Goal: Use online tool/utility

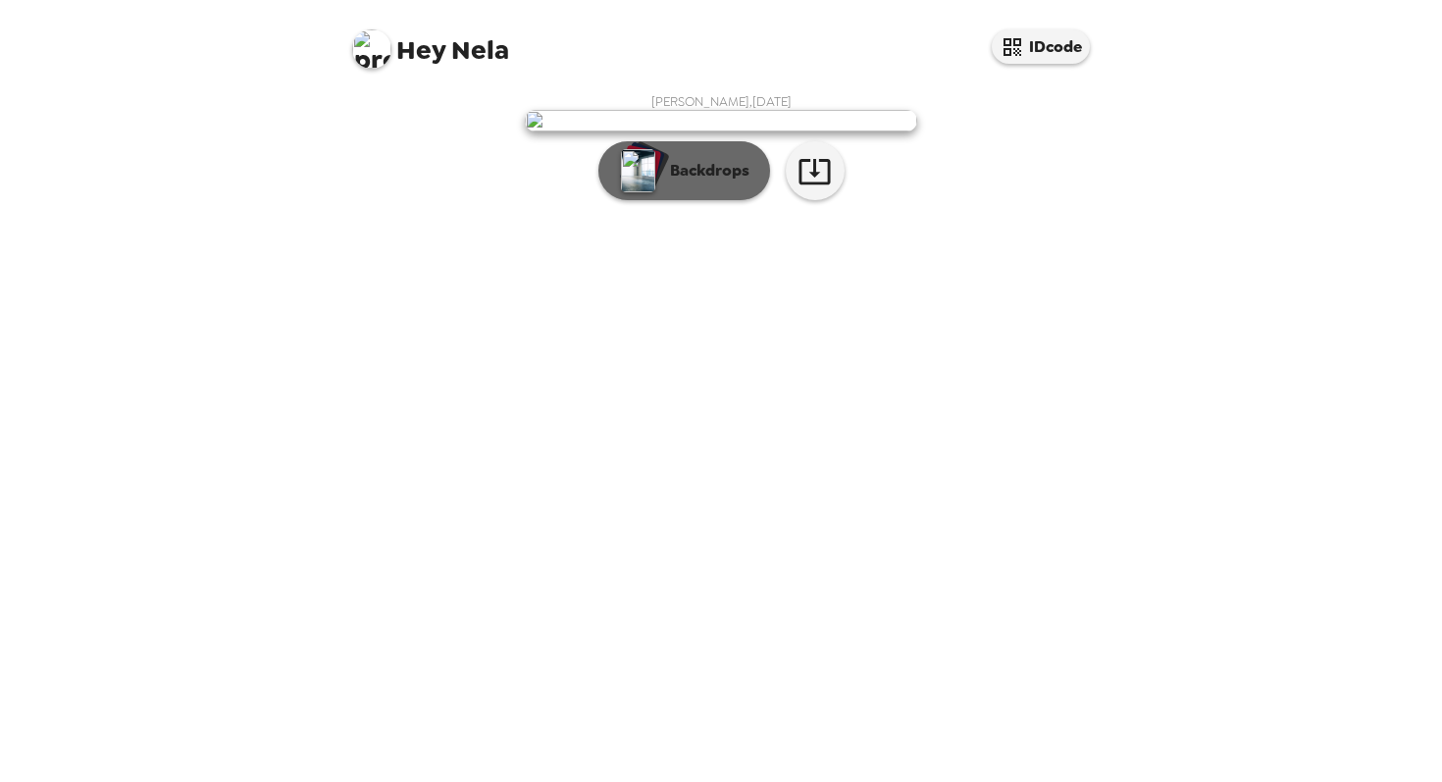
click at [694, 182] on p "Backdrops" at bounding box center [704, 171] width 89 height 24
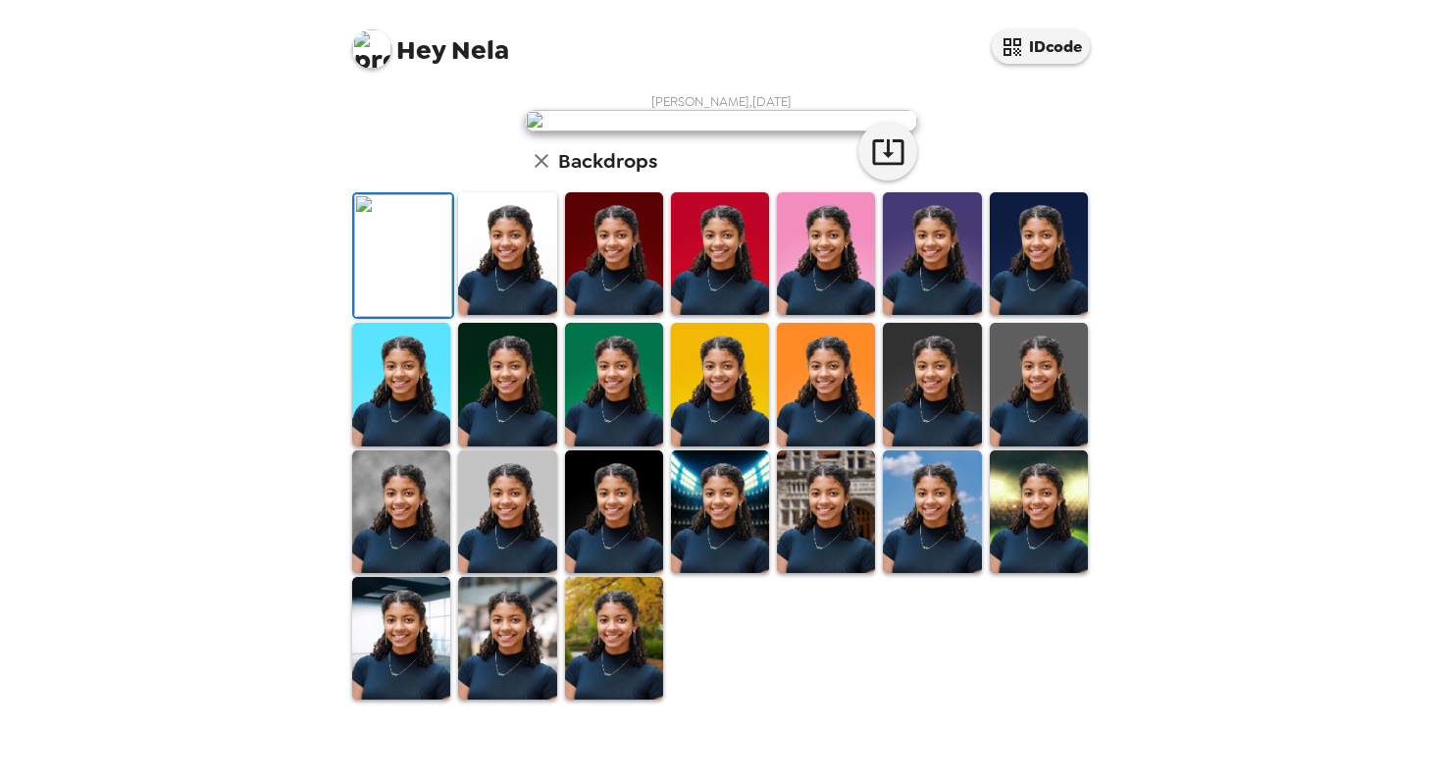
scroll to position [159, 0]
click at [515, 315] on img at bounding box center [507, 253] width 98 height 123
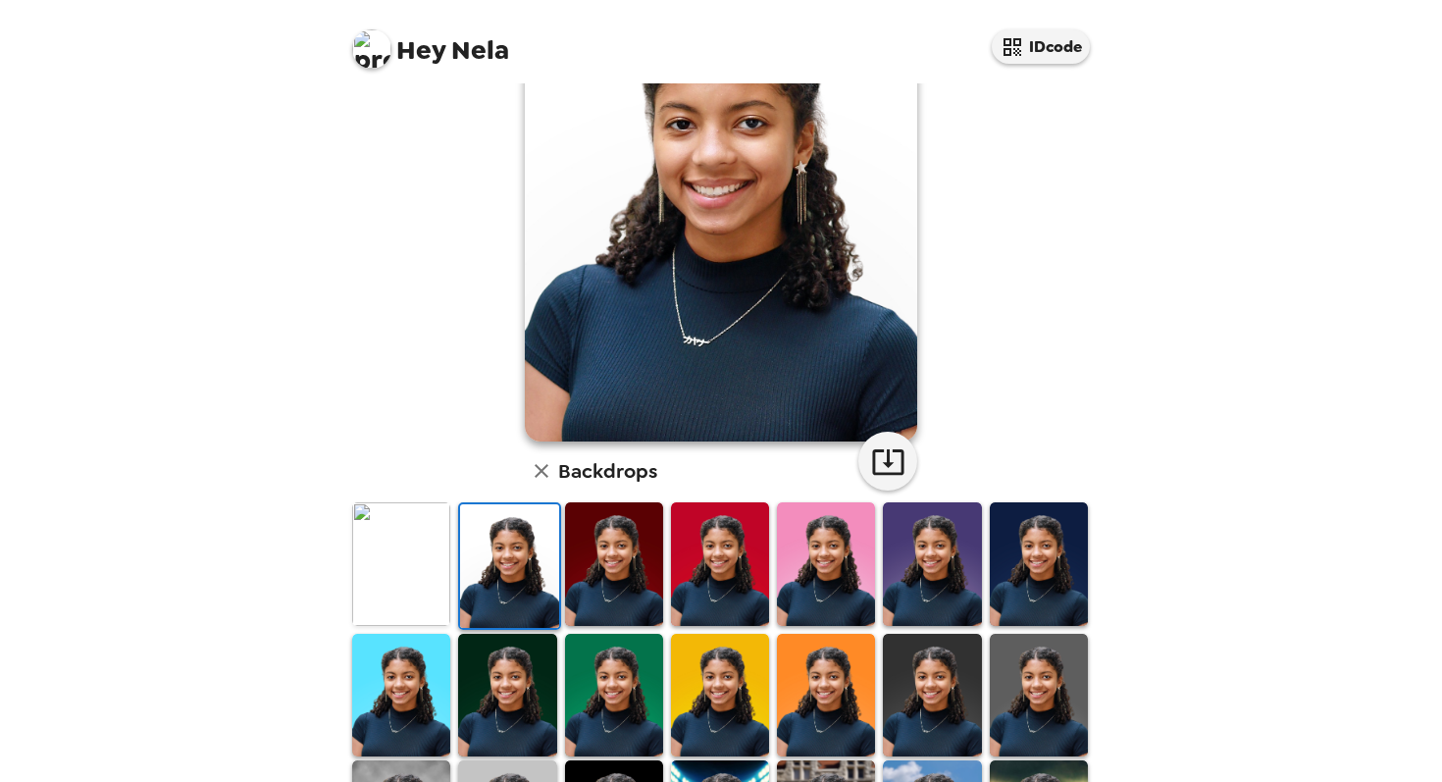
click at [616, 563] on img at bounding box center [614, 563] width 98 height 123
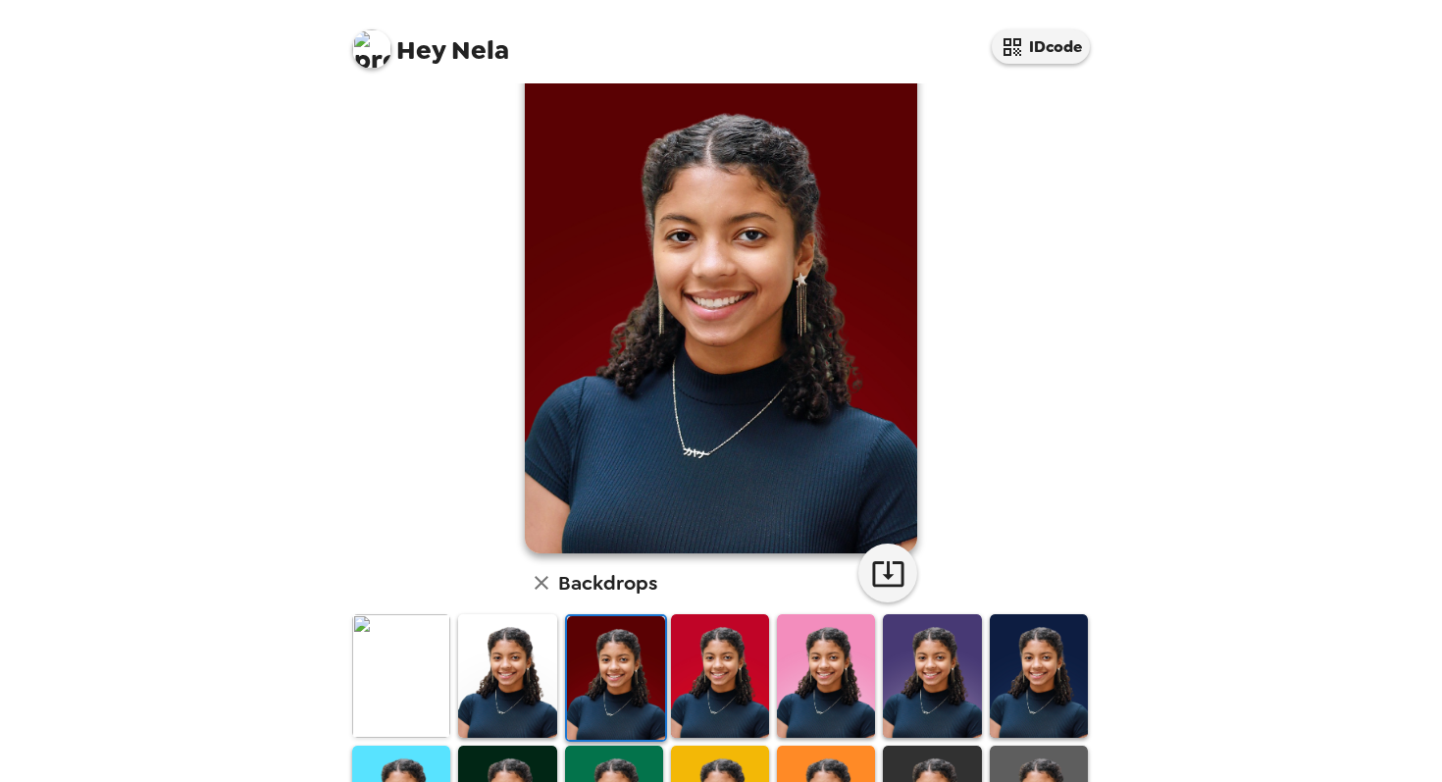
scroll to position [45, 0]
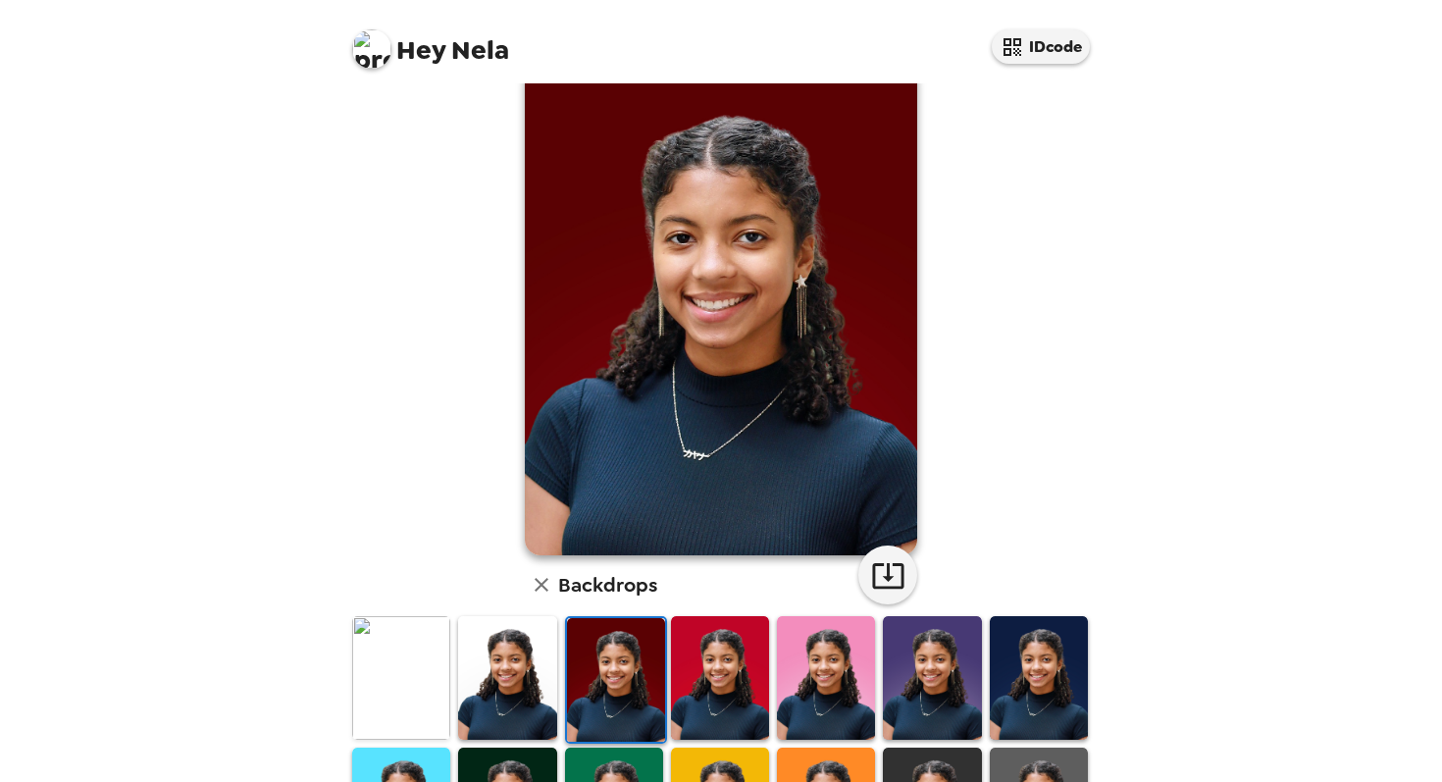
click at [682, 681] on img at bounding box center [720, 677] width 98 height 123
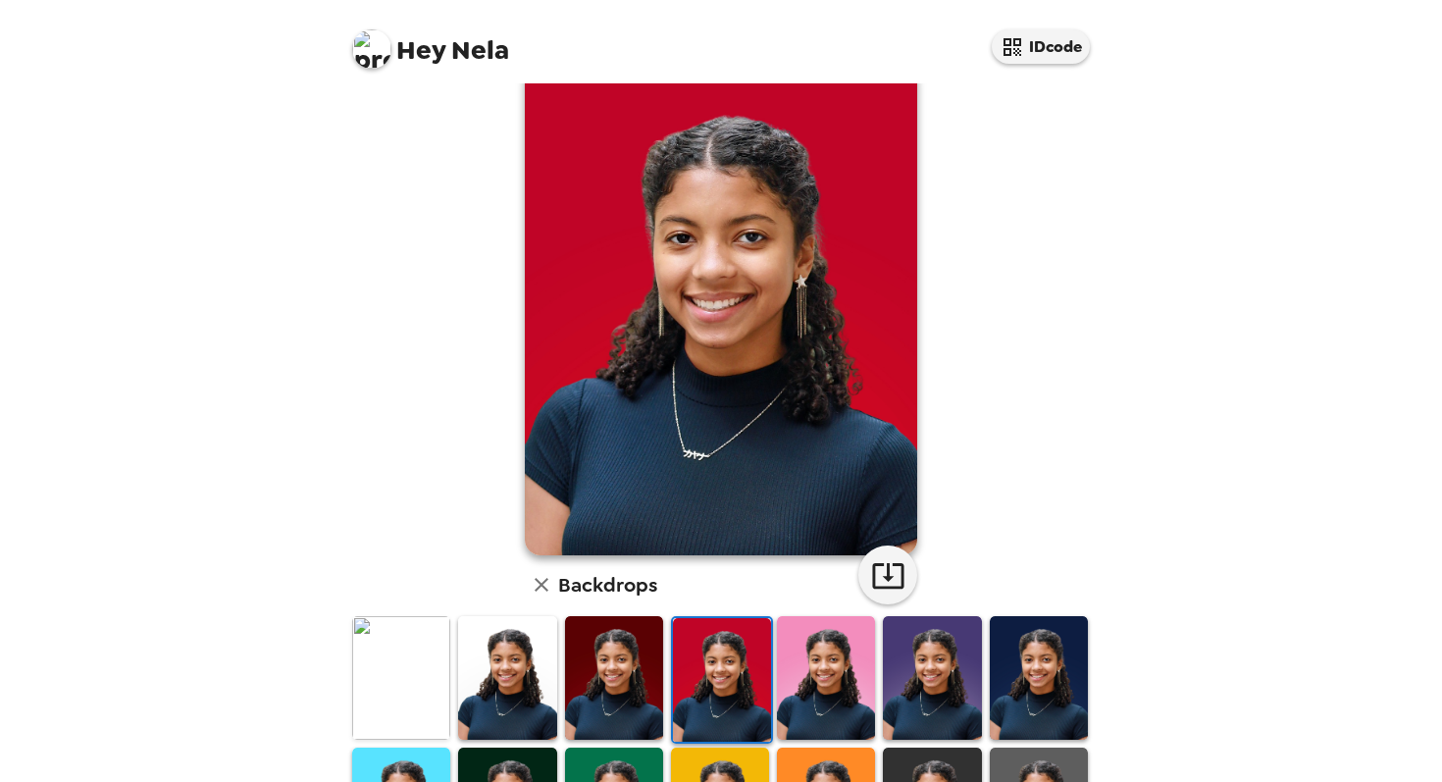
scroll to position [98, 0]
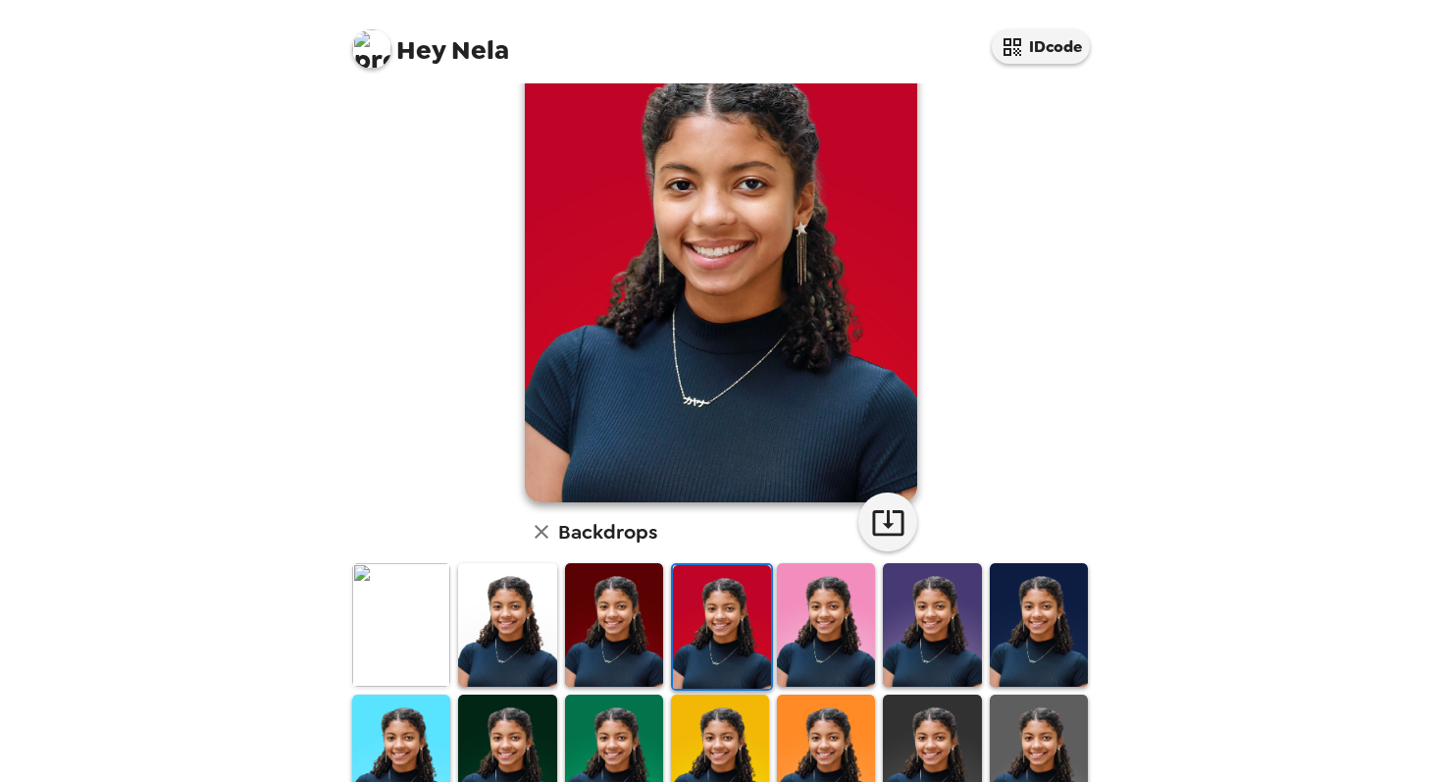
click at [607, 646] on img at bounding box center [614, 624] width 98 height 123
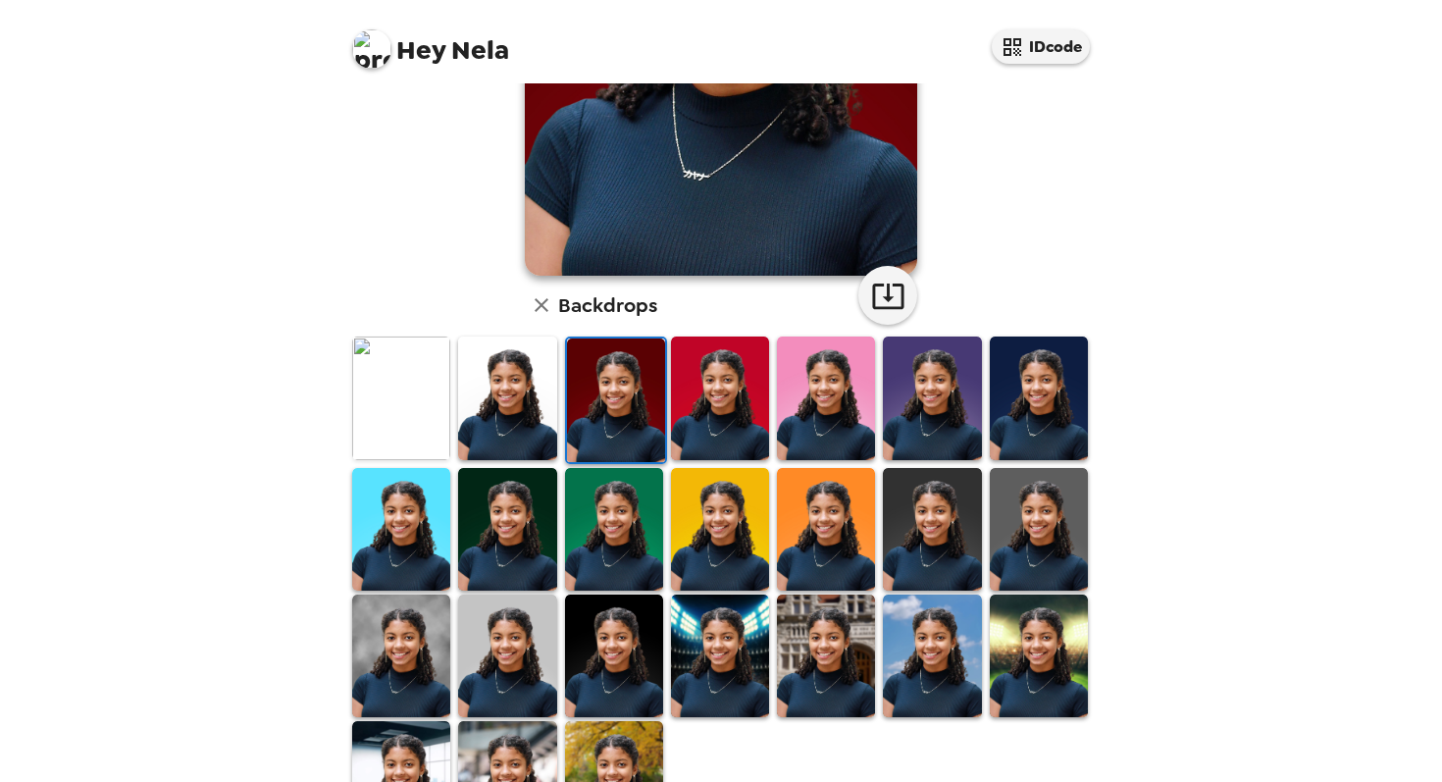
scroll to position [420, 0]
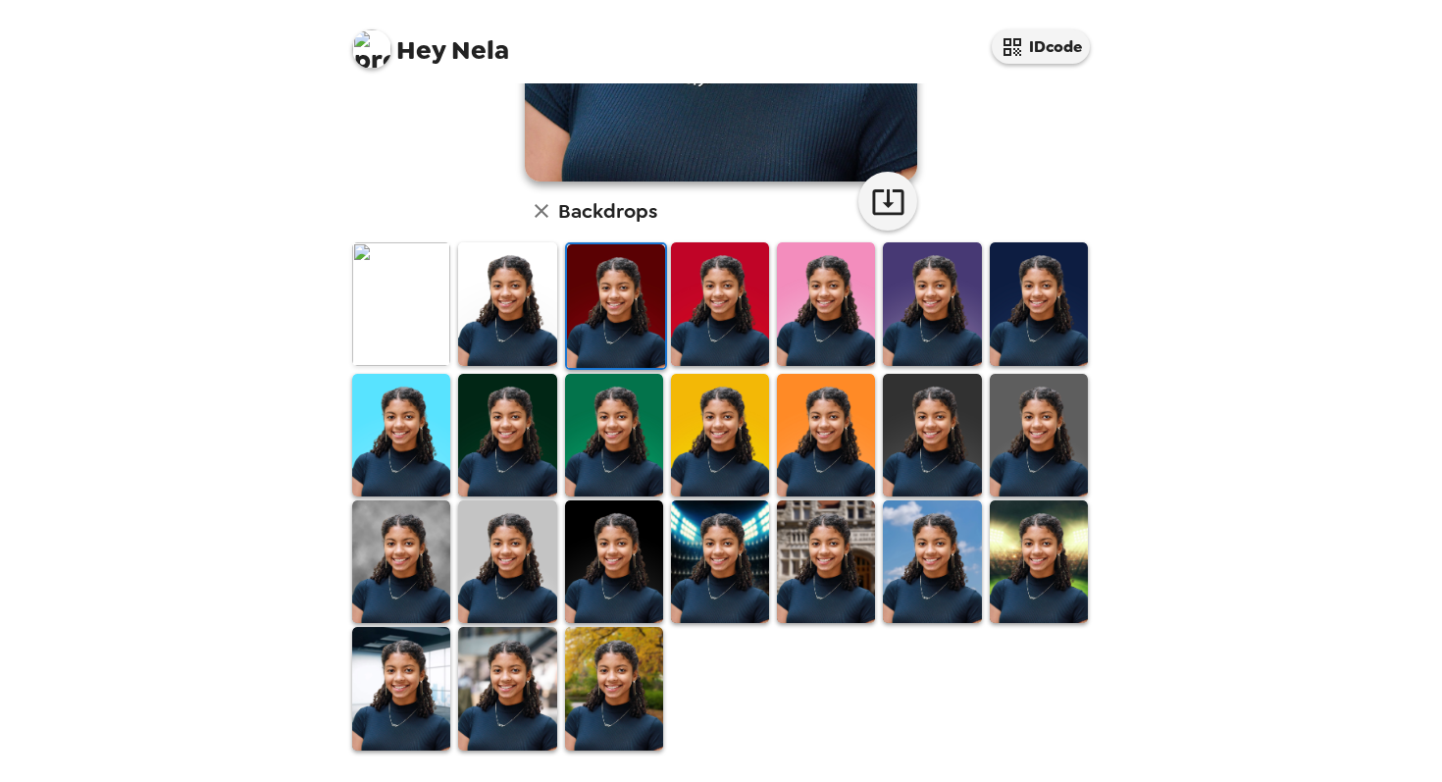
click at [633, 730] on img at bounding box center [614, 688] width 98 height 123
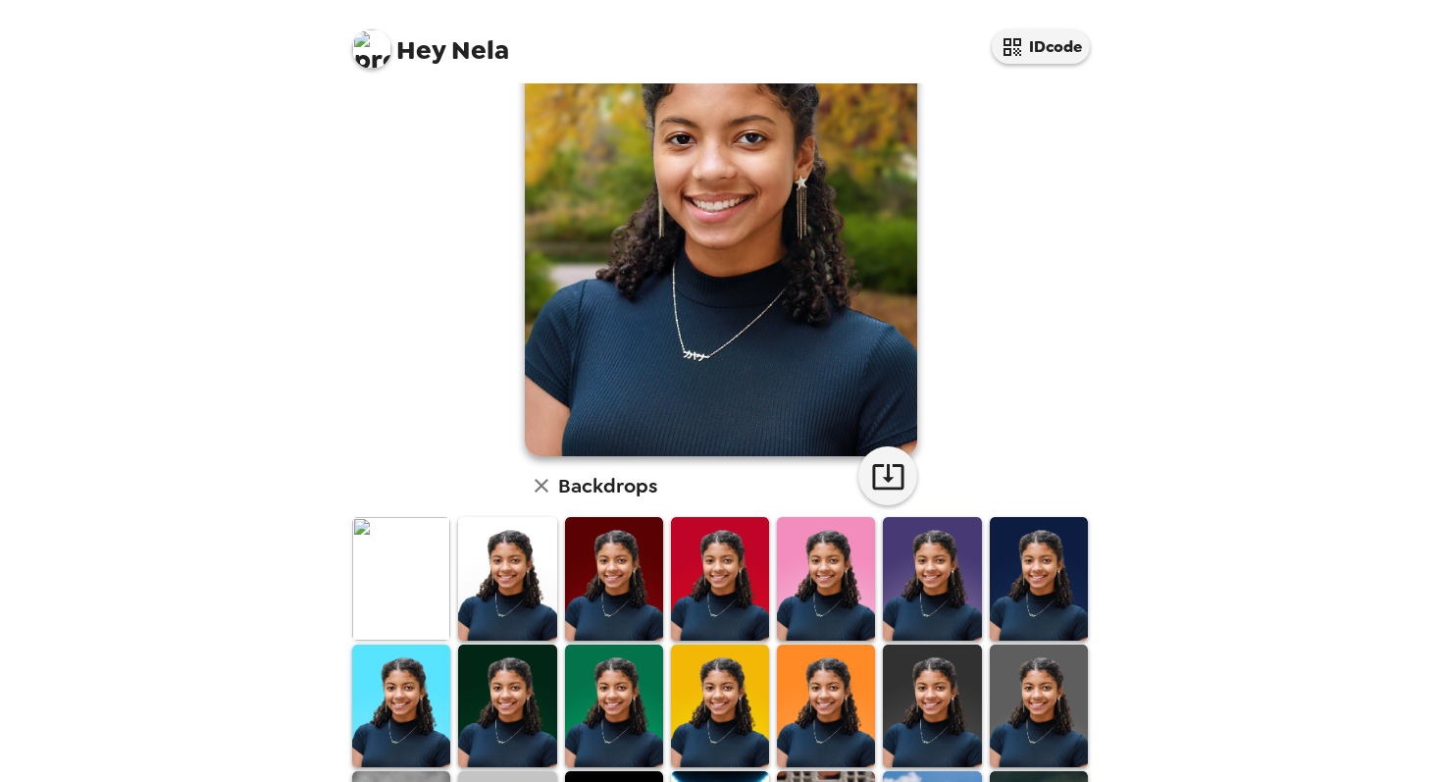
scroll to position [0, 0]
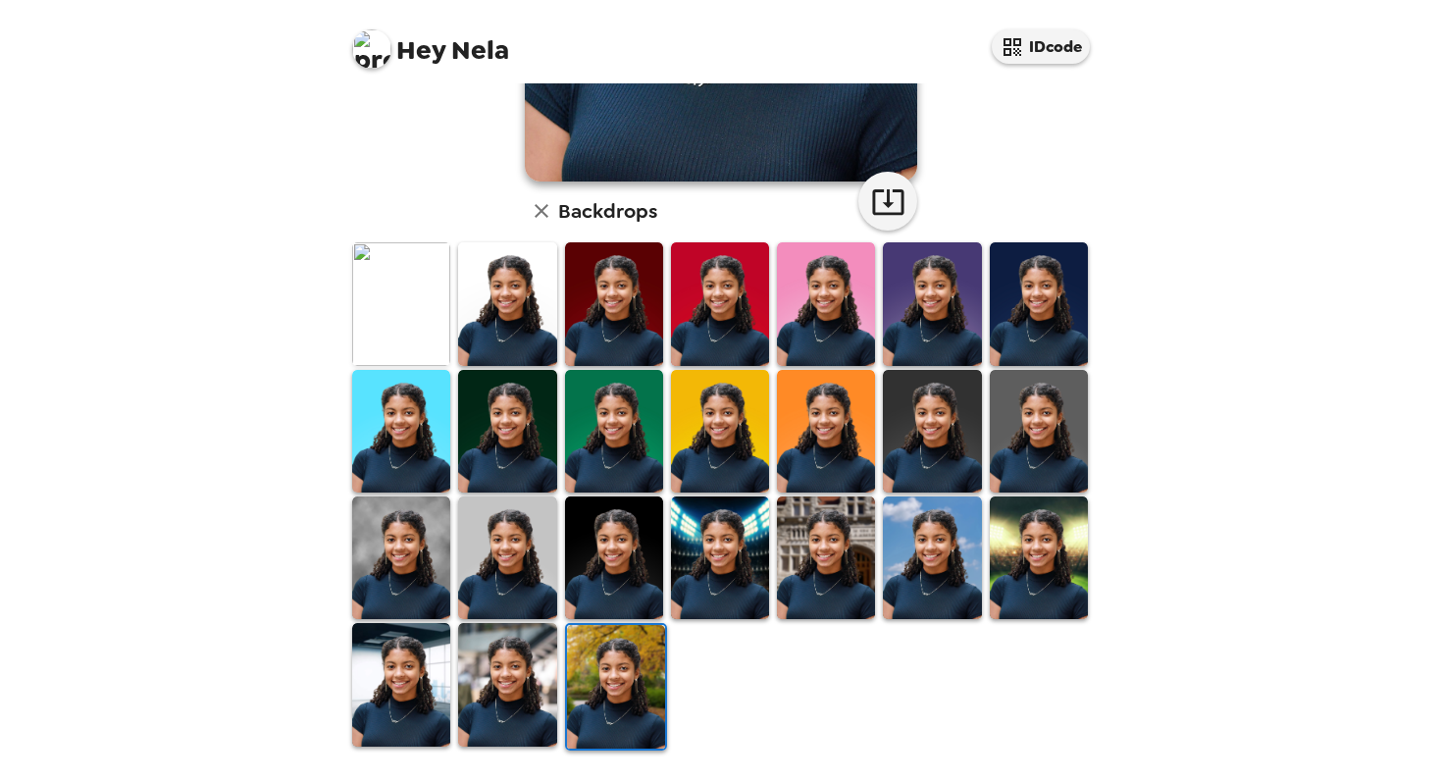
click at [511, 704] on img at bounding box center [507, 684] width 98 height 123
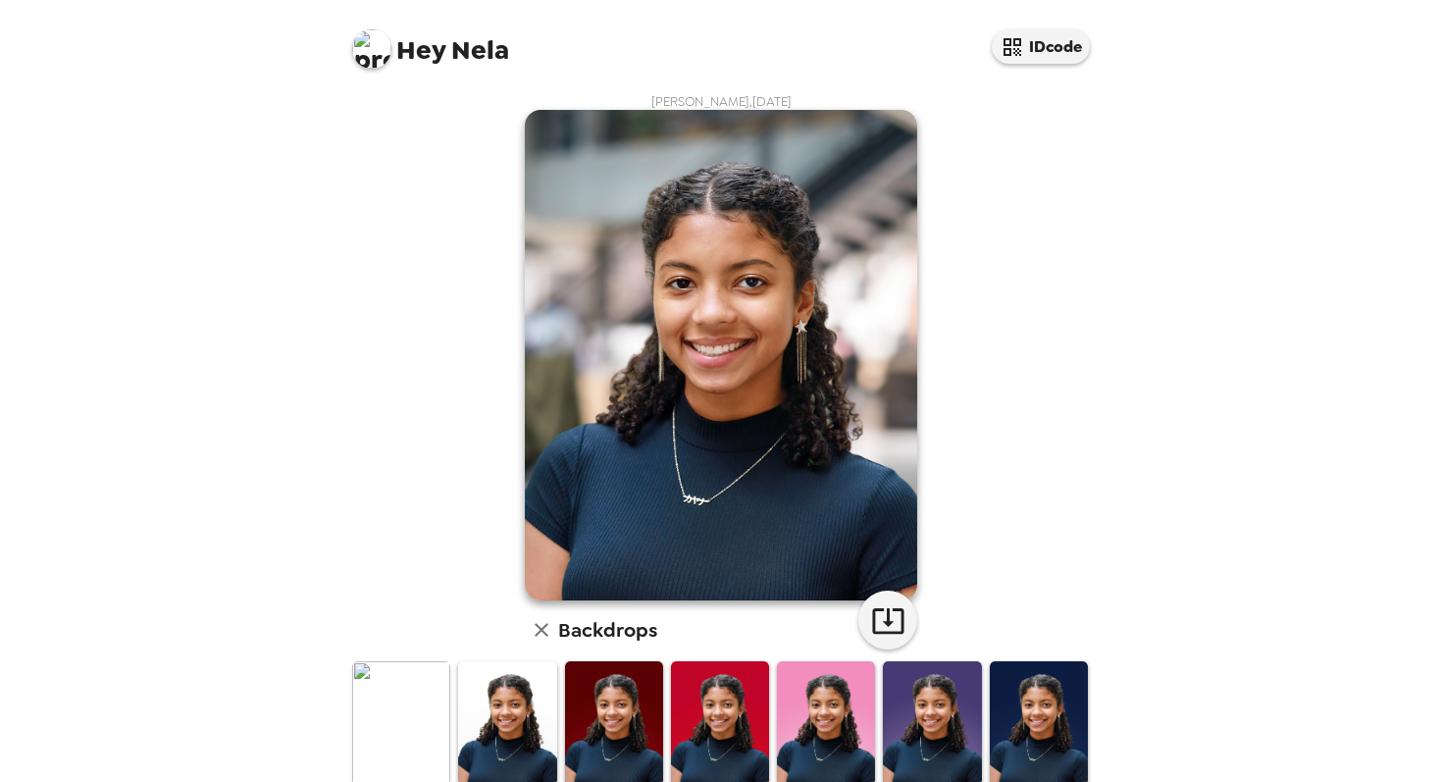
scroll to position [420, 0]
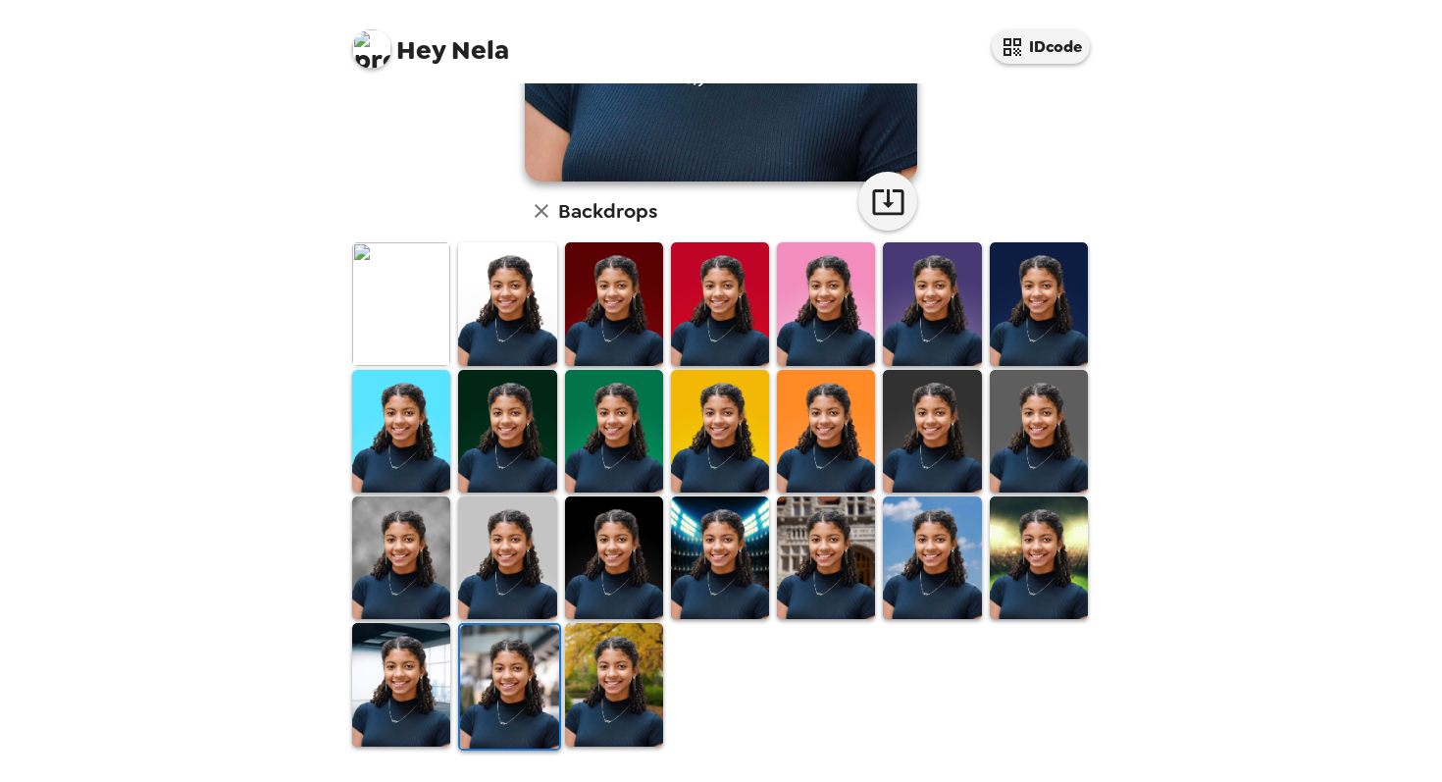
click at [413, 670] on img at bounding box center [401, 684] width 98 height 123
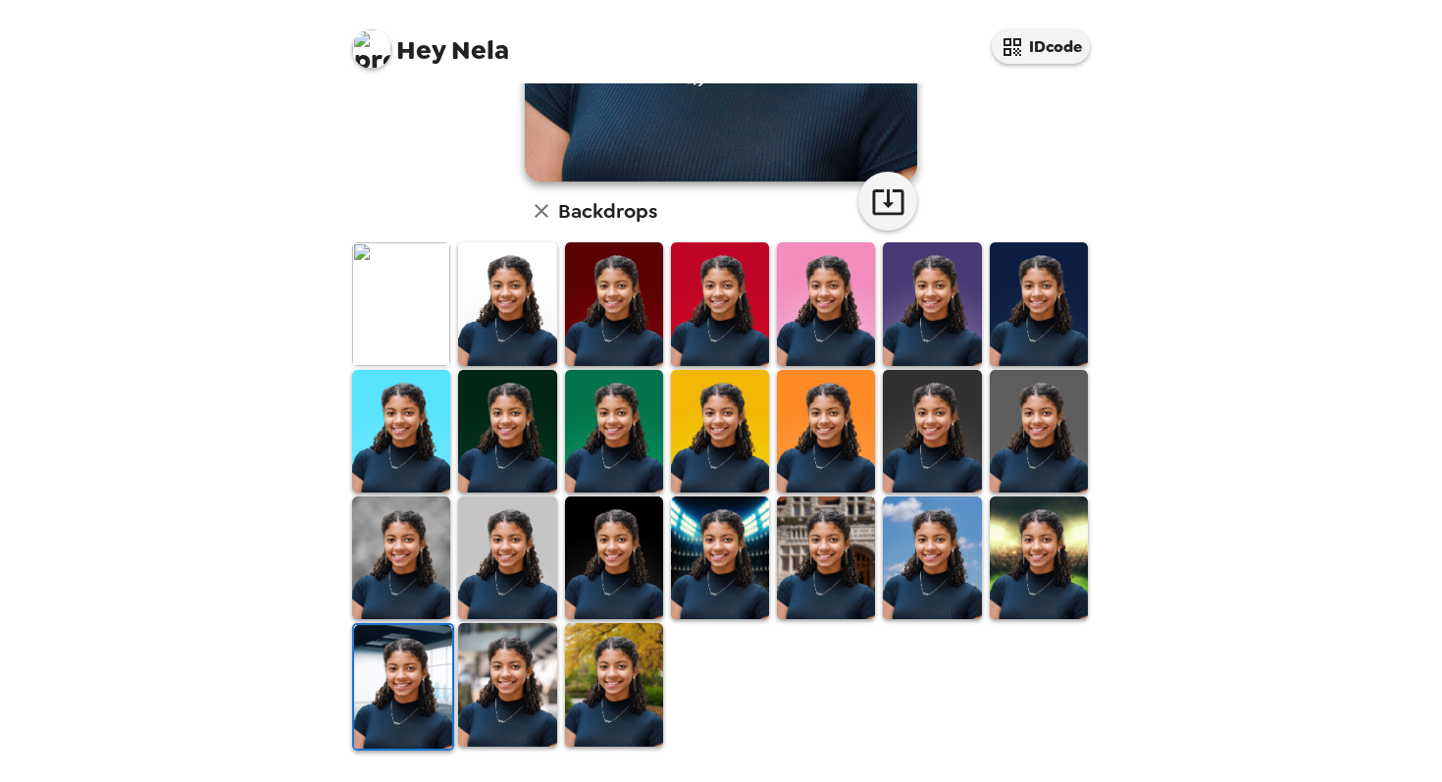
click at [984, 596] on div at bounding box center [932, 557] width 106 height 127
click at [945, 582] on img at bounding box center [932, 557] width 98 height 123
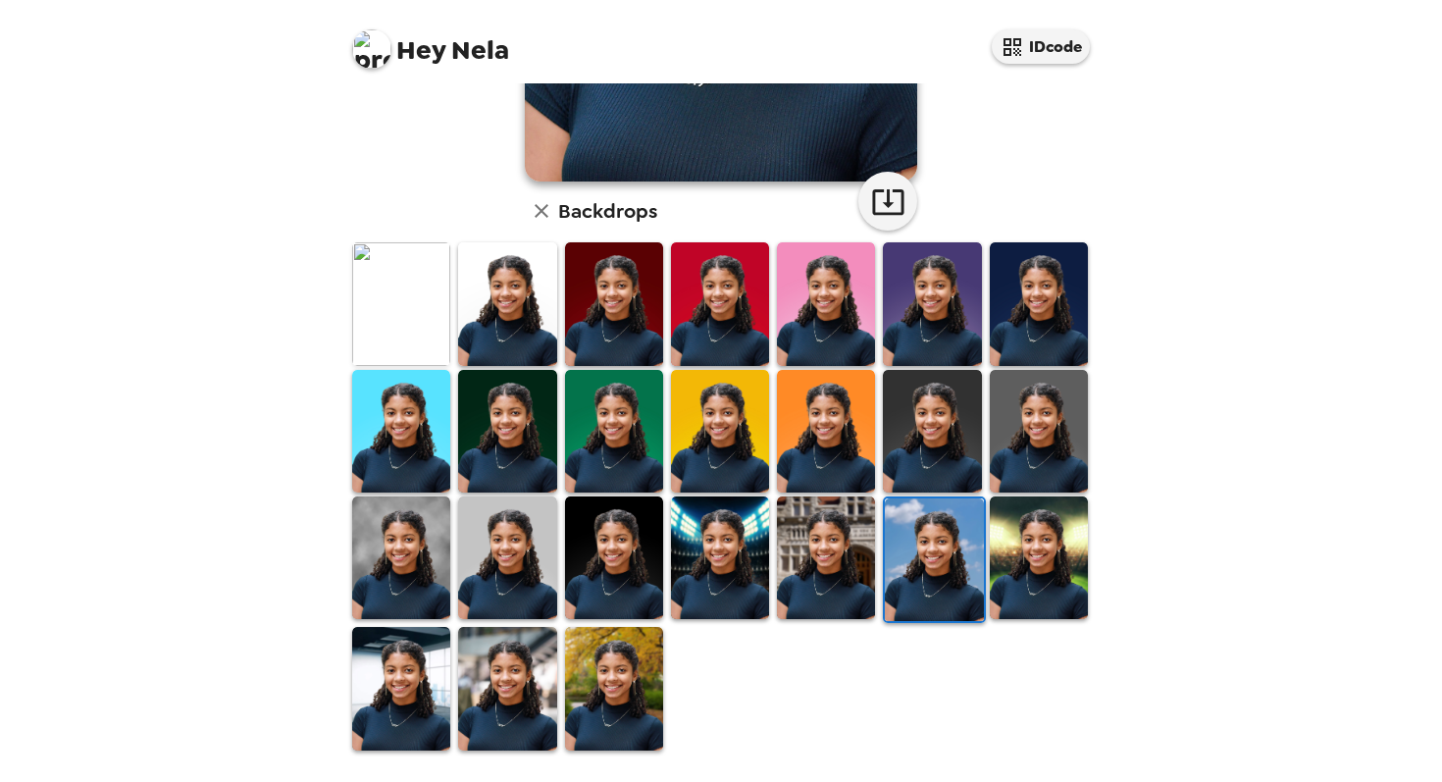
click at [736, 553] on img at bounding box center [720, 557] width 98 height 123
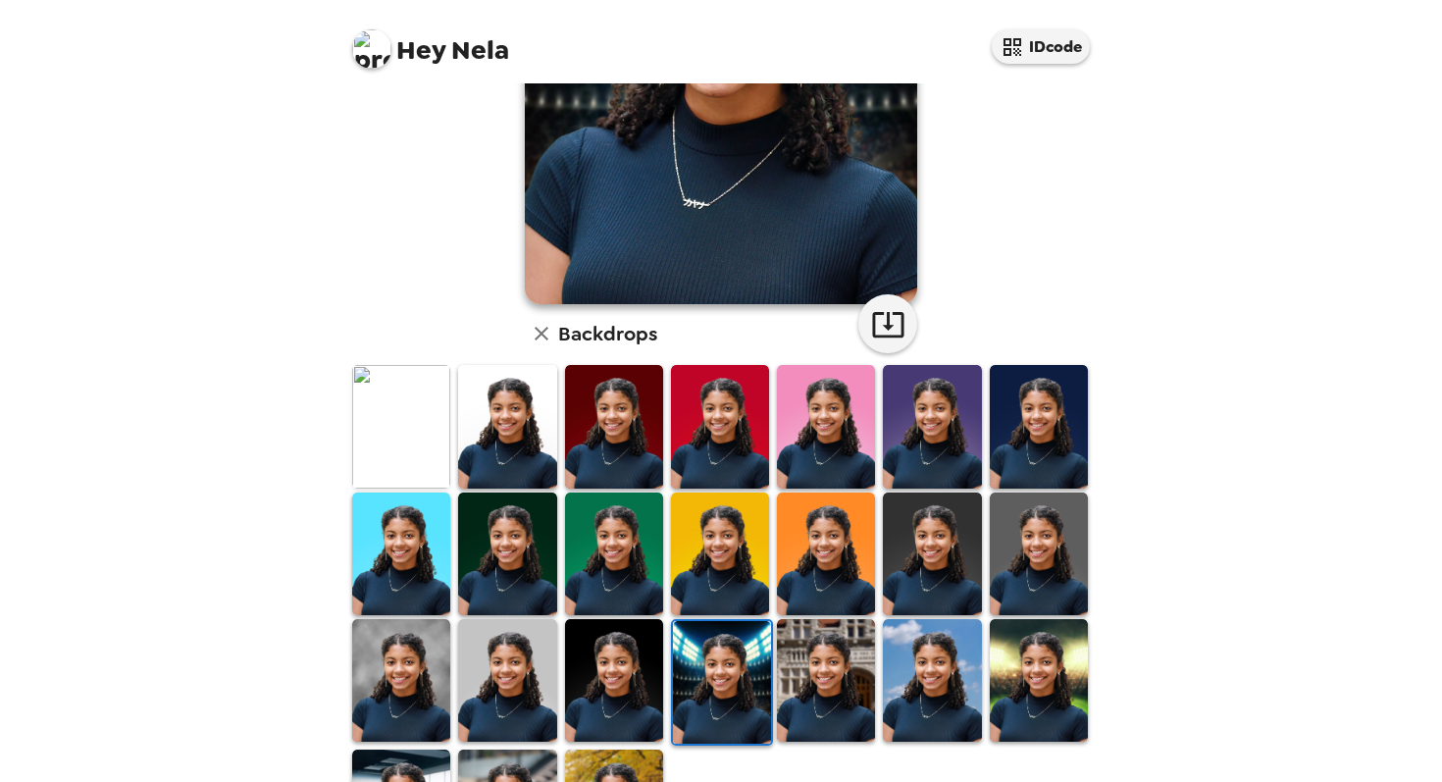
scroll to position [0, 0]
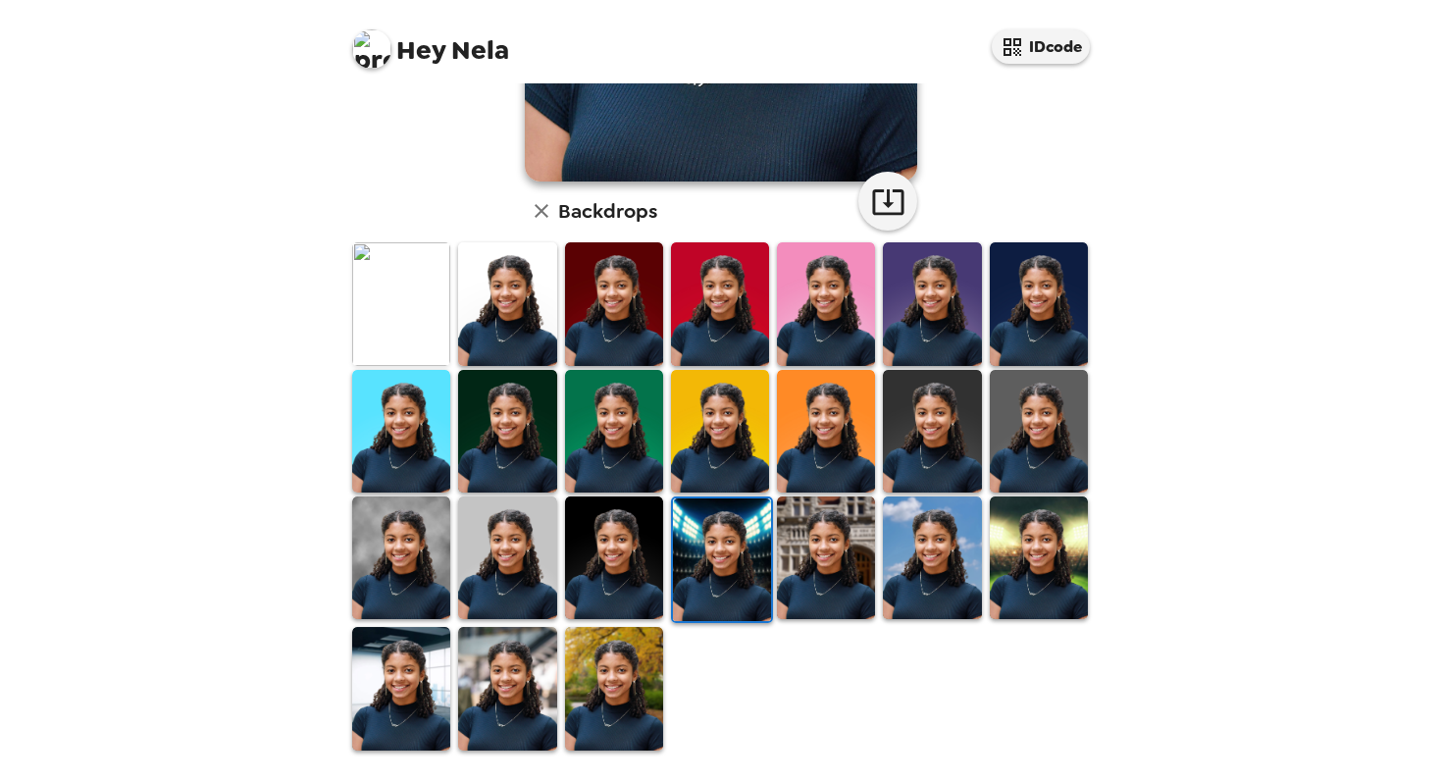
click at [477, 593] on img at bounding box center [507, 557] width 98 height 123
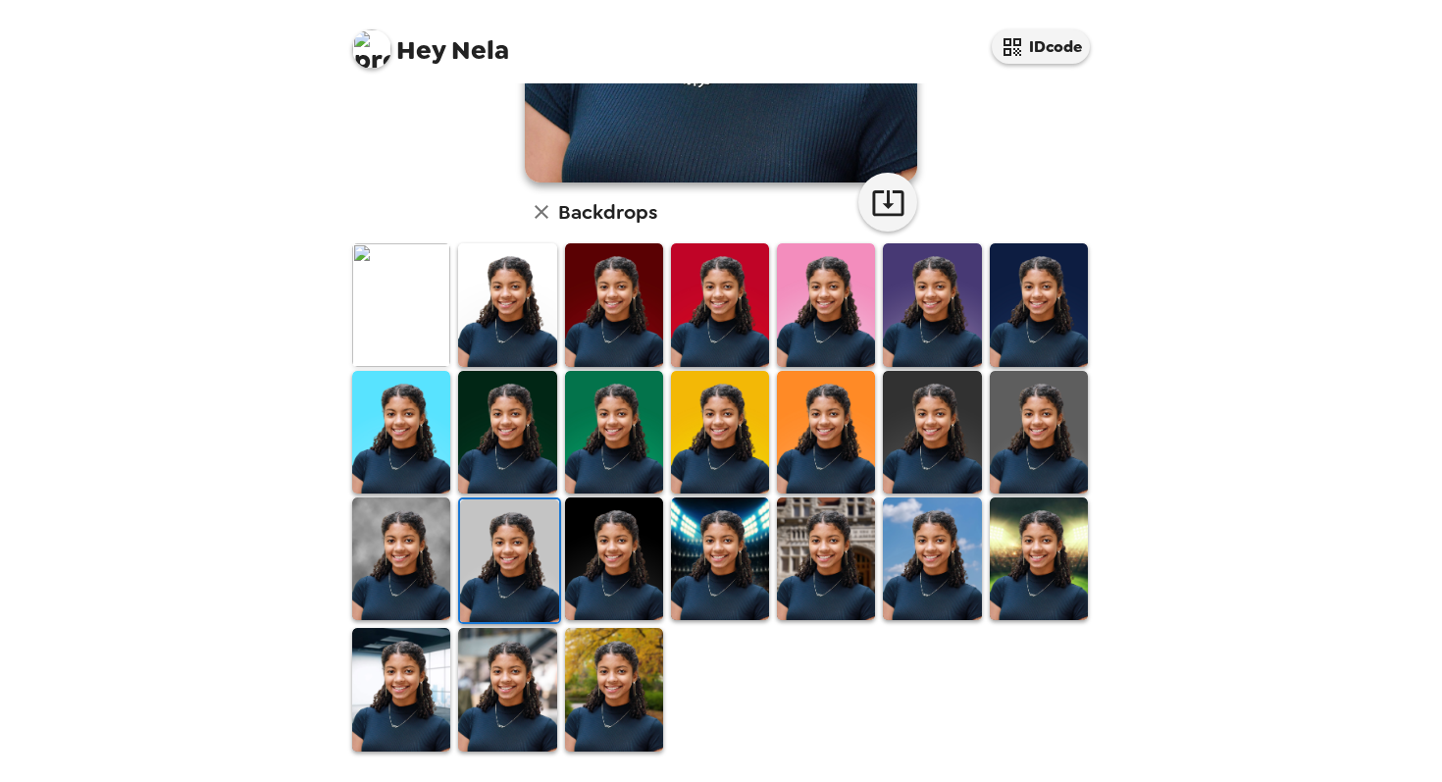
scroll to position [420, 0]
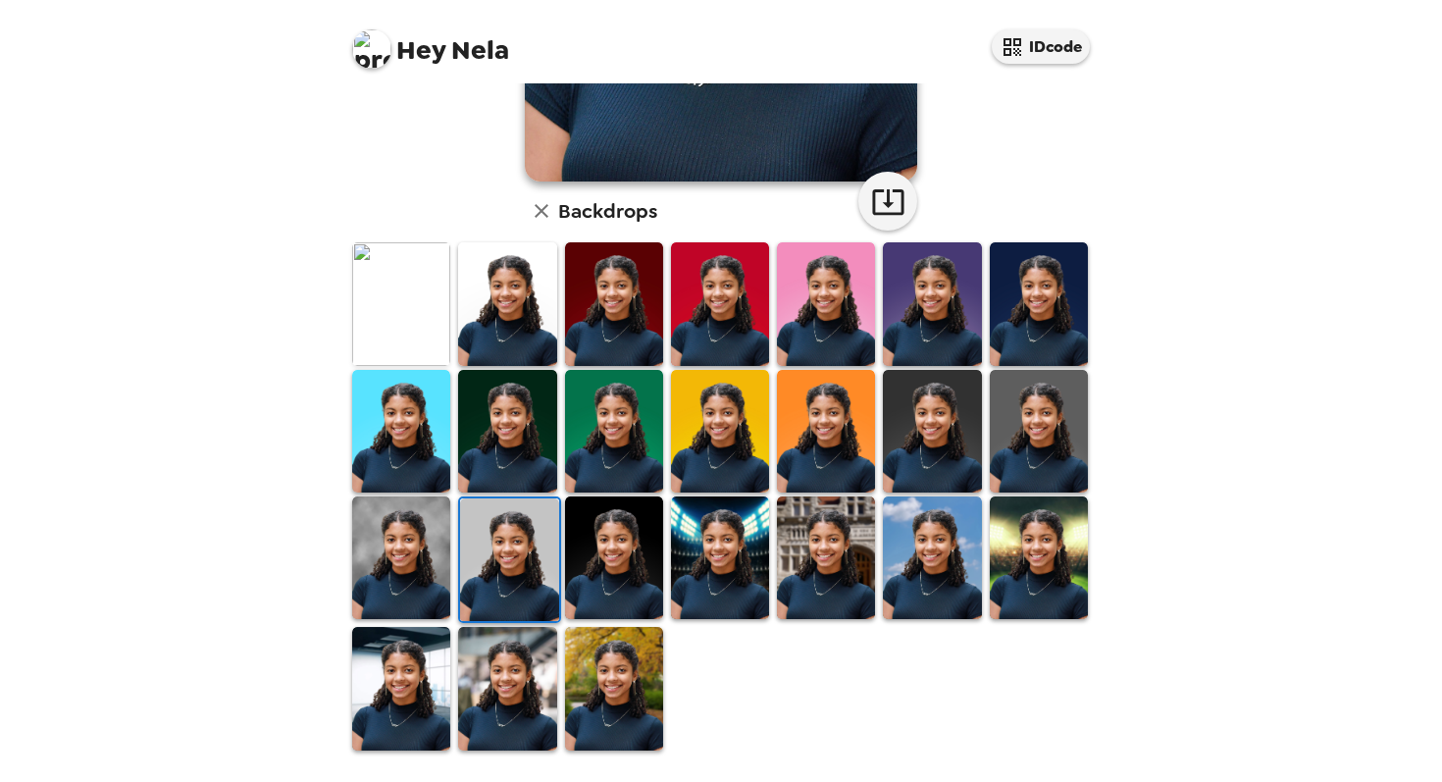
click at [1025, 343] on img at bounding box center [1039, 303] width 98 height 123
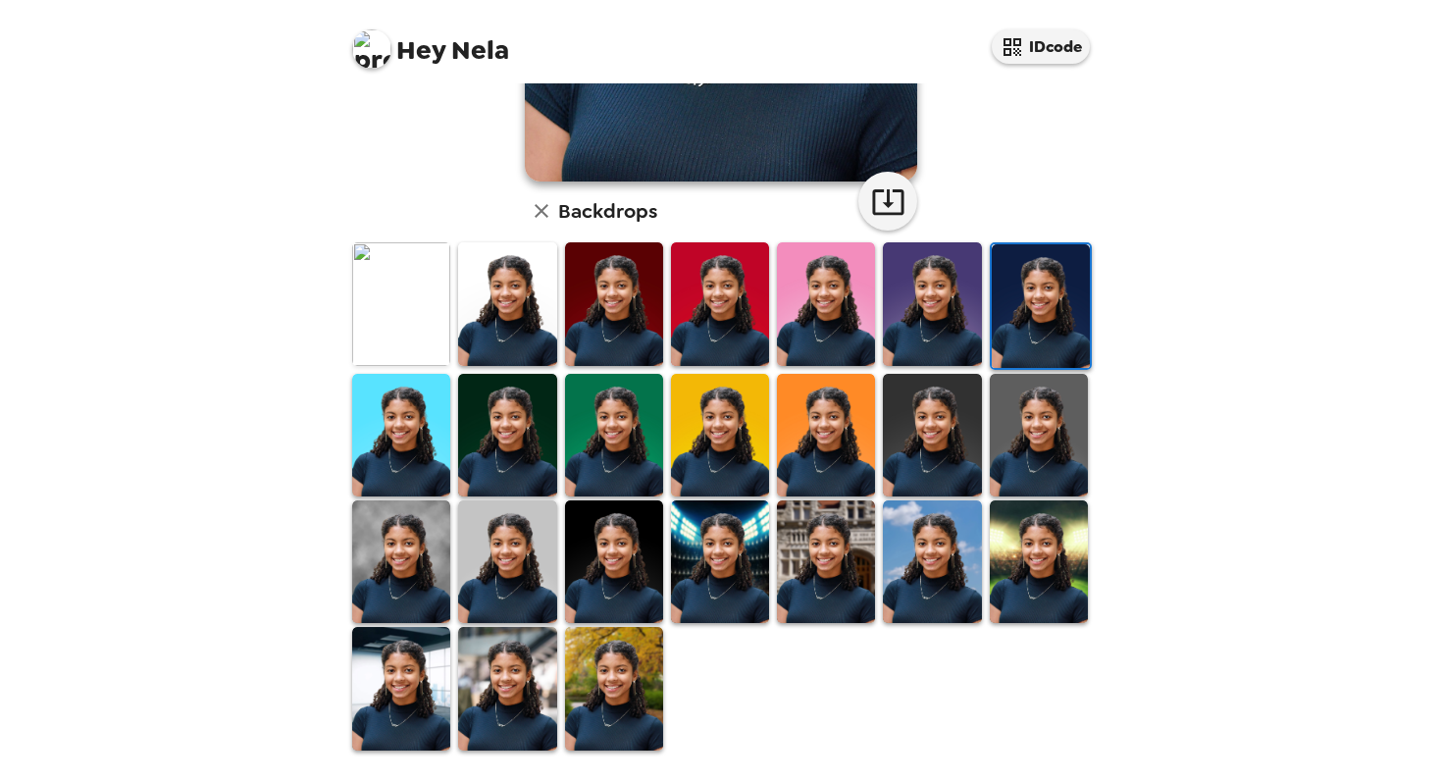
click at [638, 339] on img at bounding box center [614, 303] width 98 height 123
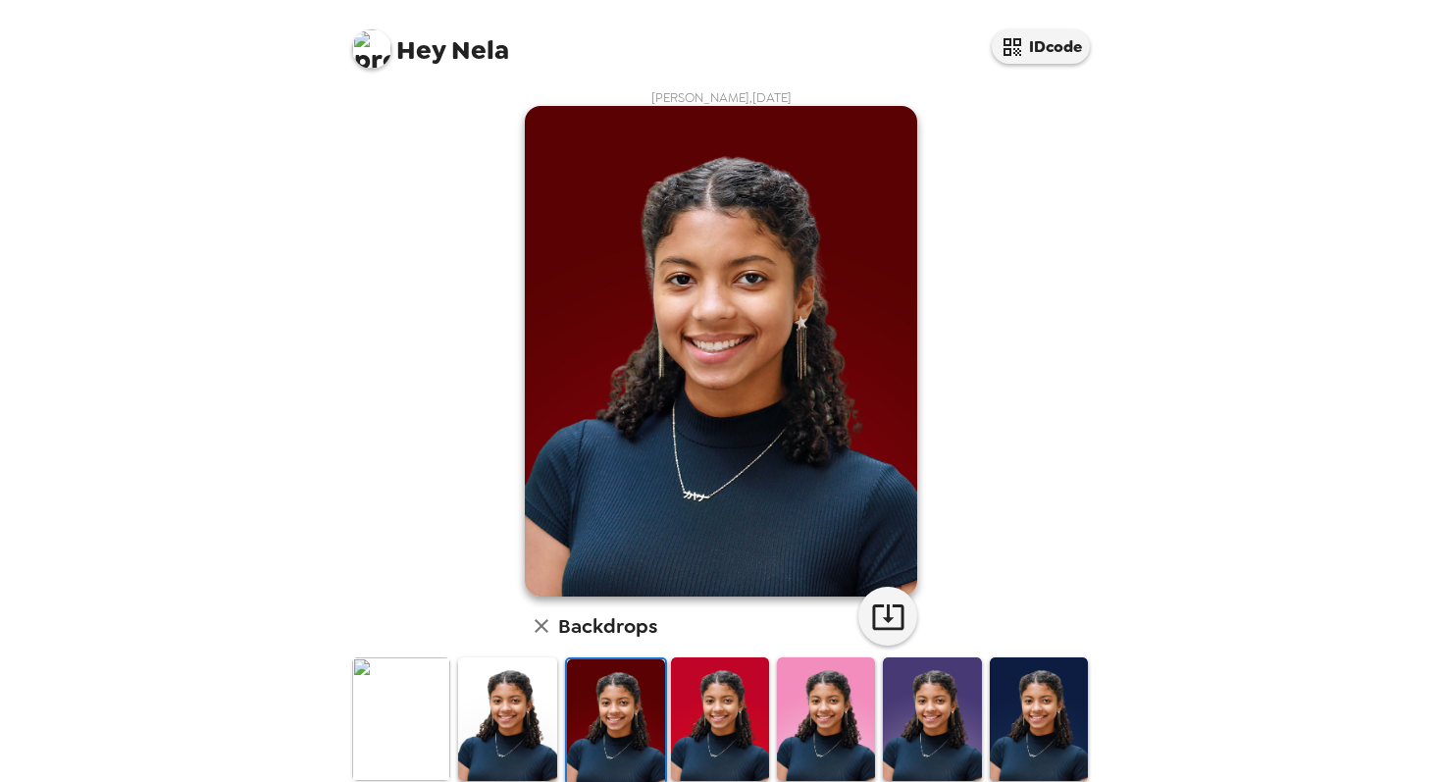
scroll to position [0, 0]
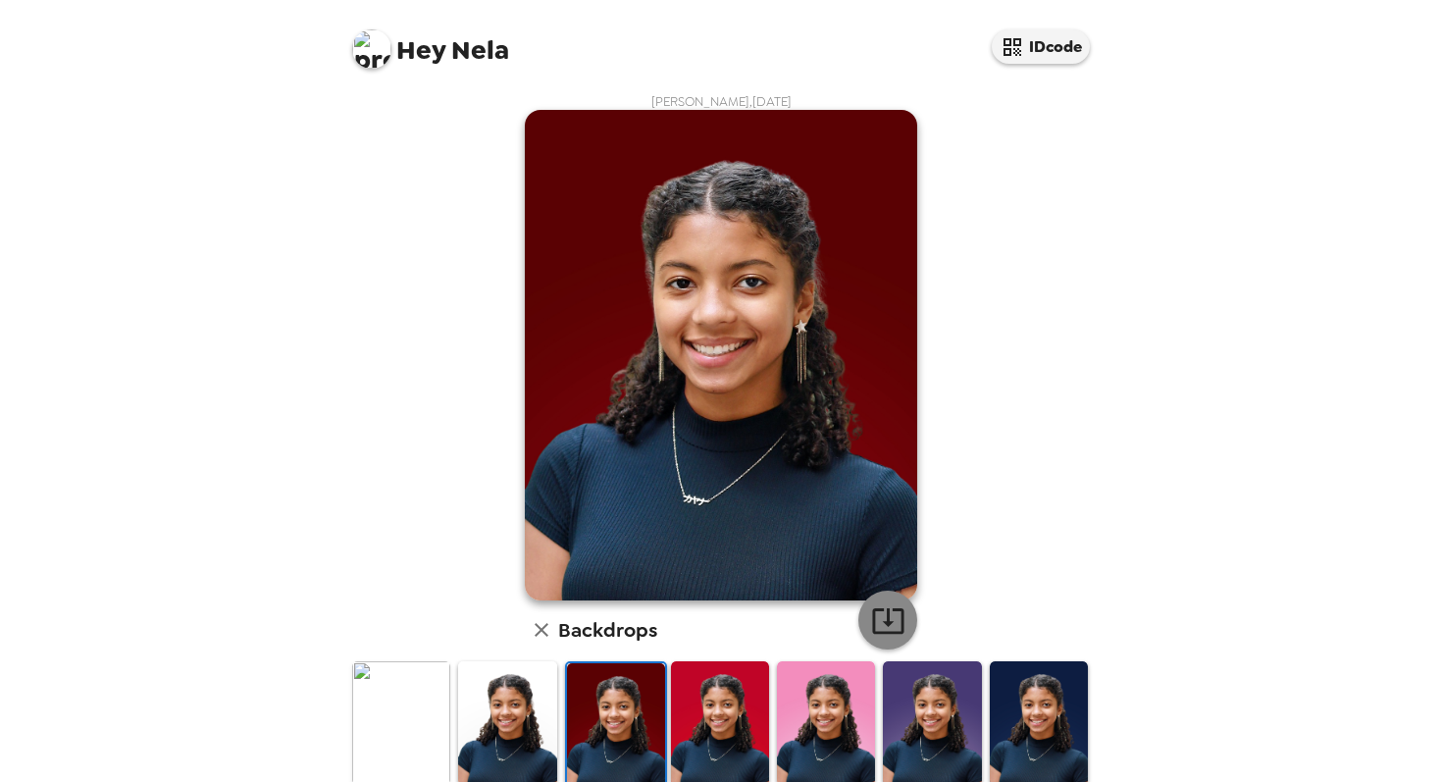
click at [891, 622] on icon "button" at bounding box center [887, 621] width 31 height 26
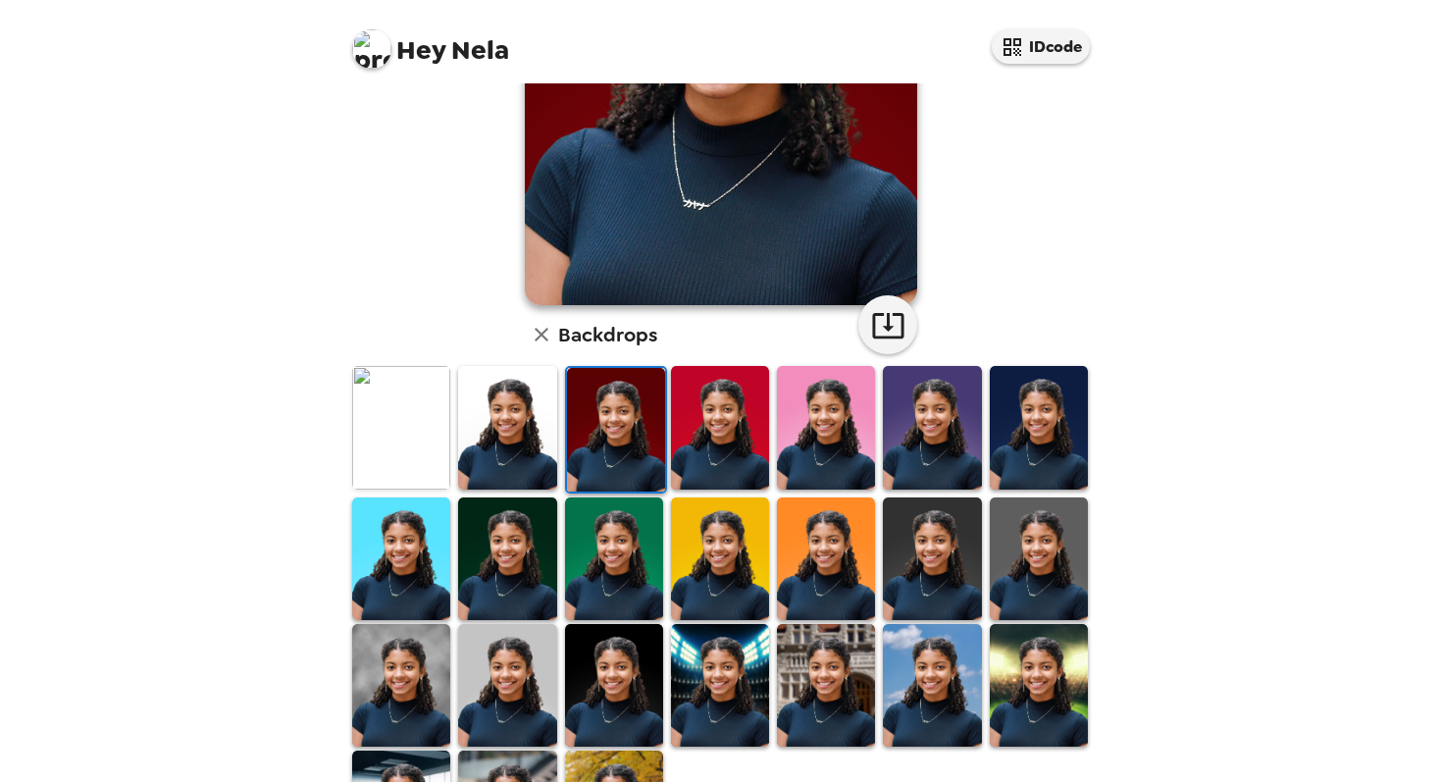
scroll to position [420, 0]
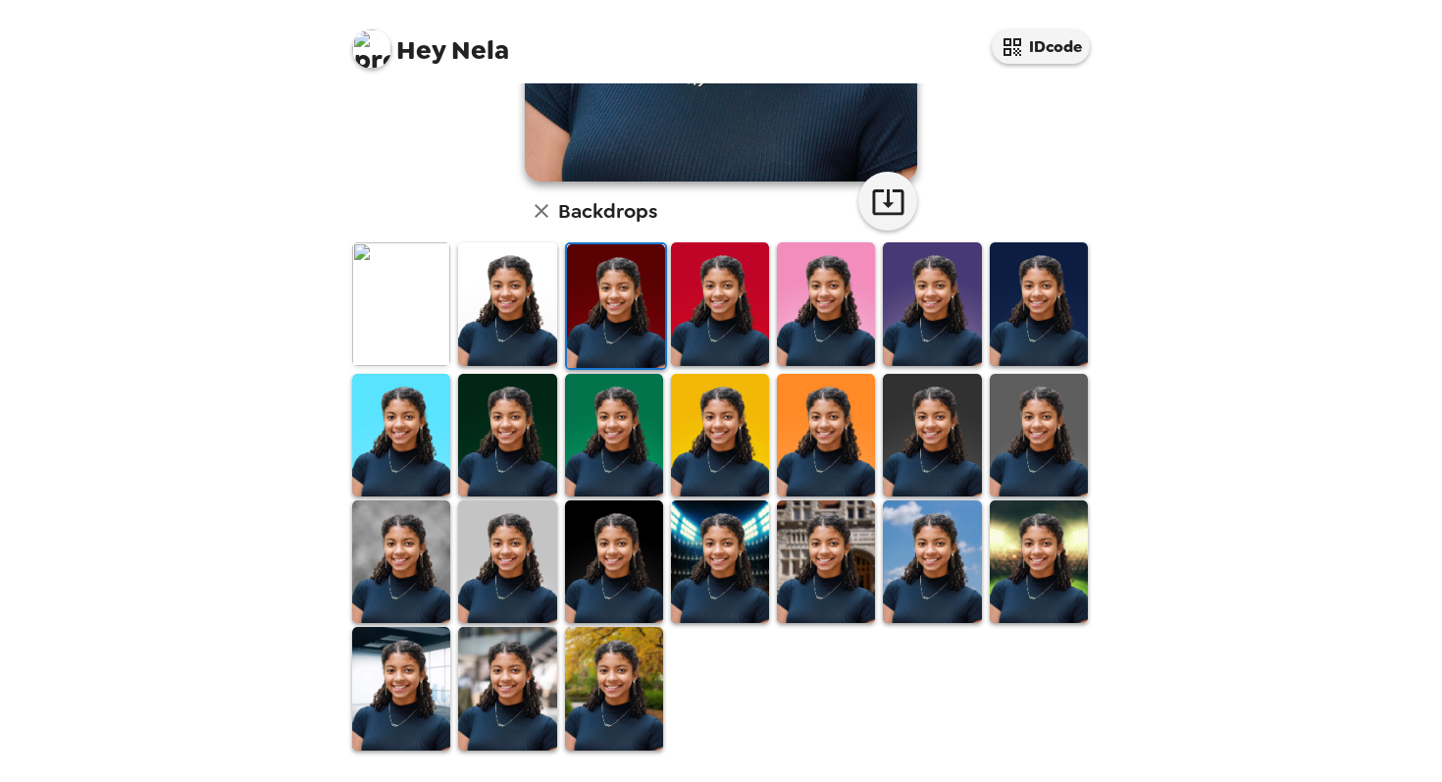
click at [834, 578] on img at bounding box center [826, 561] width 98 height 123
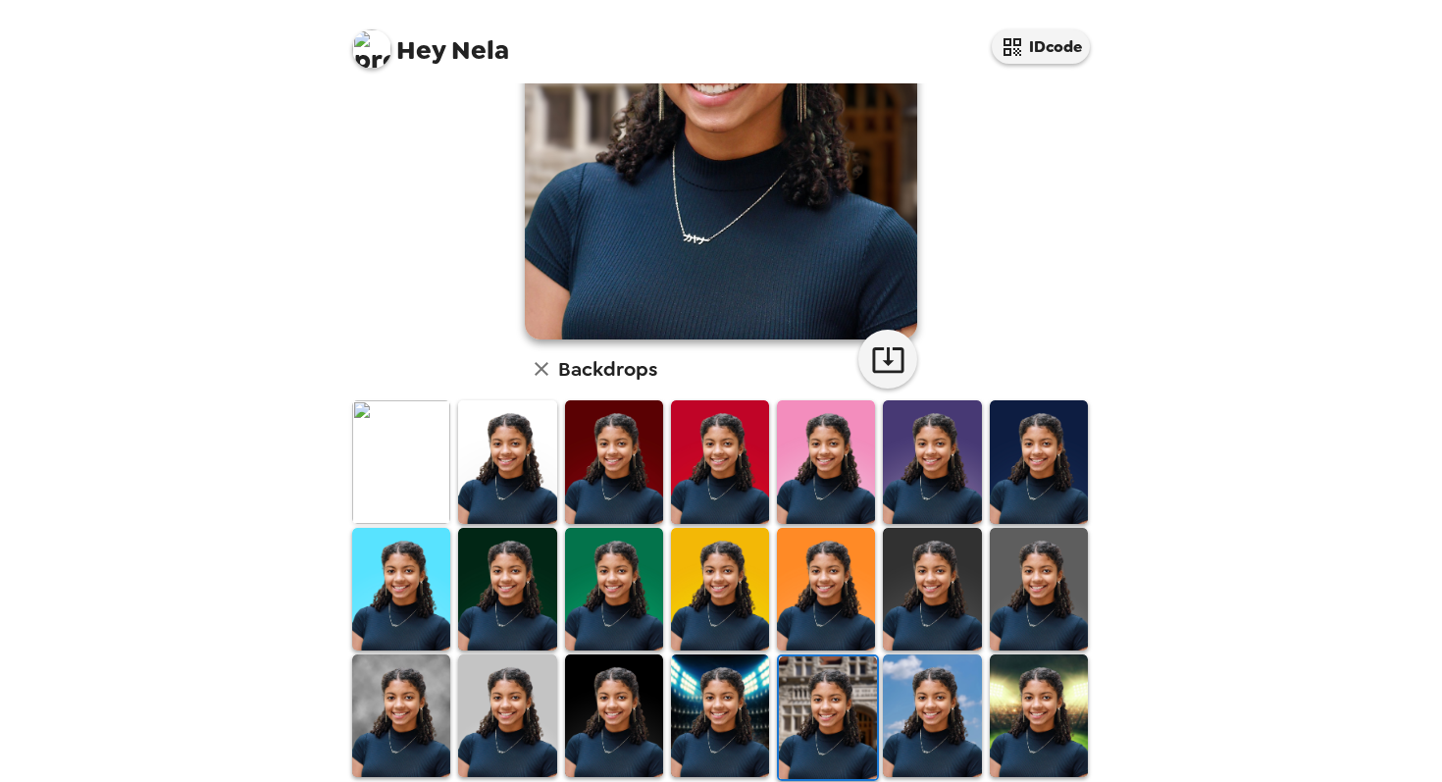
scroll to position [0, 0]
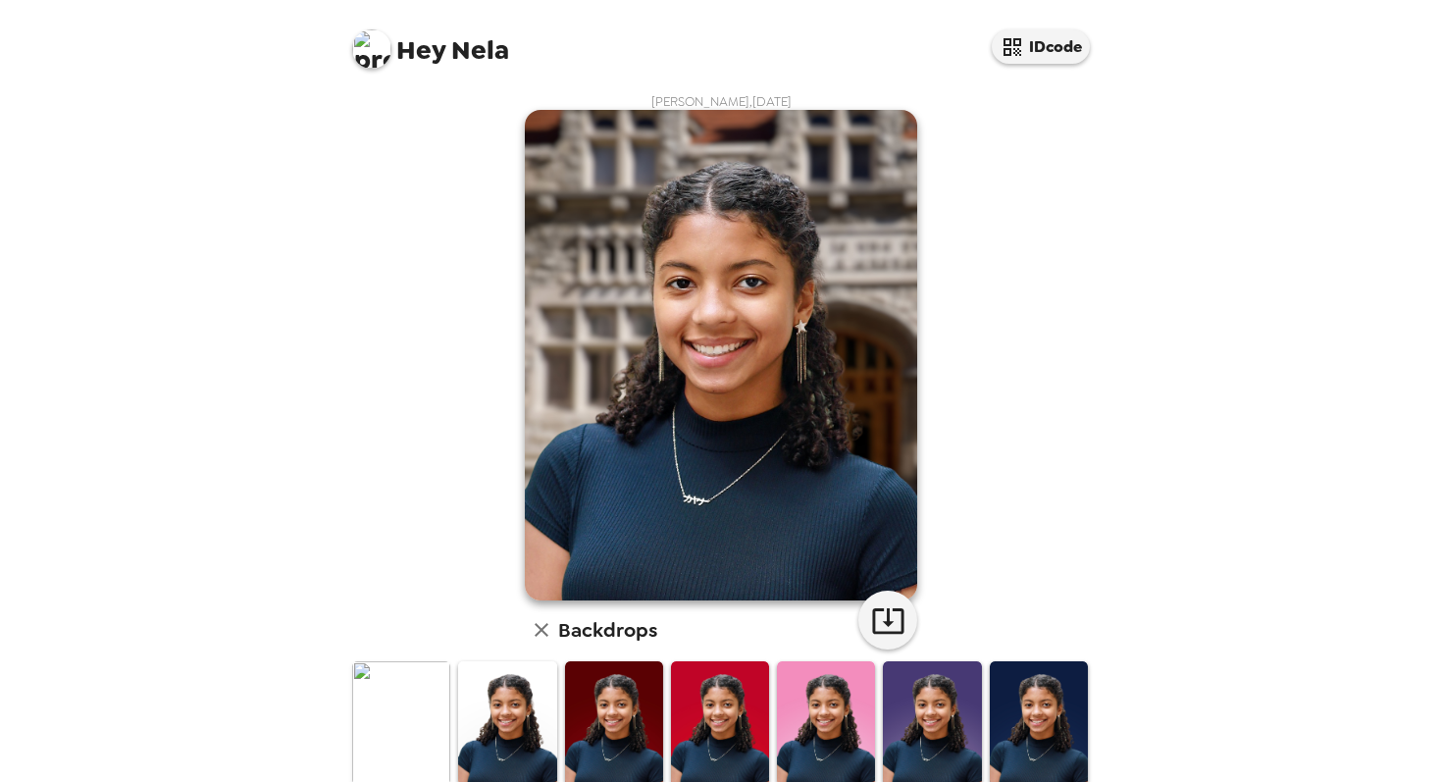
click at [405, 735] on img at bounding box center [401, 722] width 98 height 123
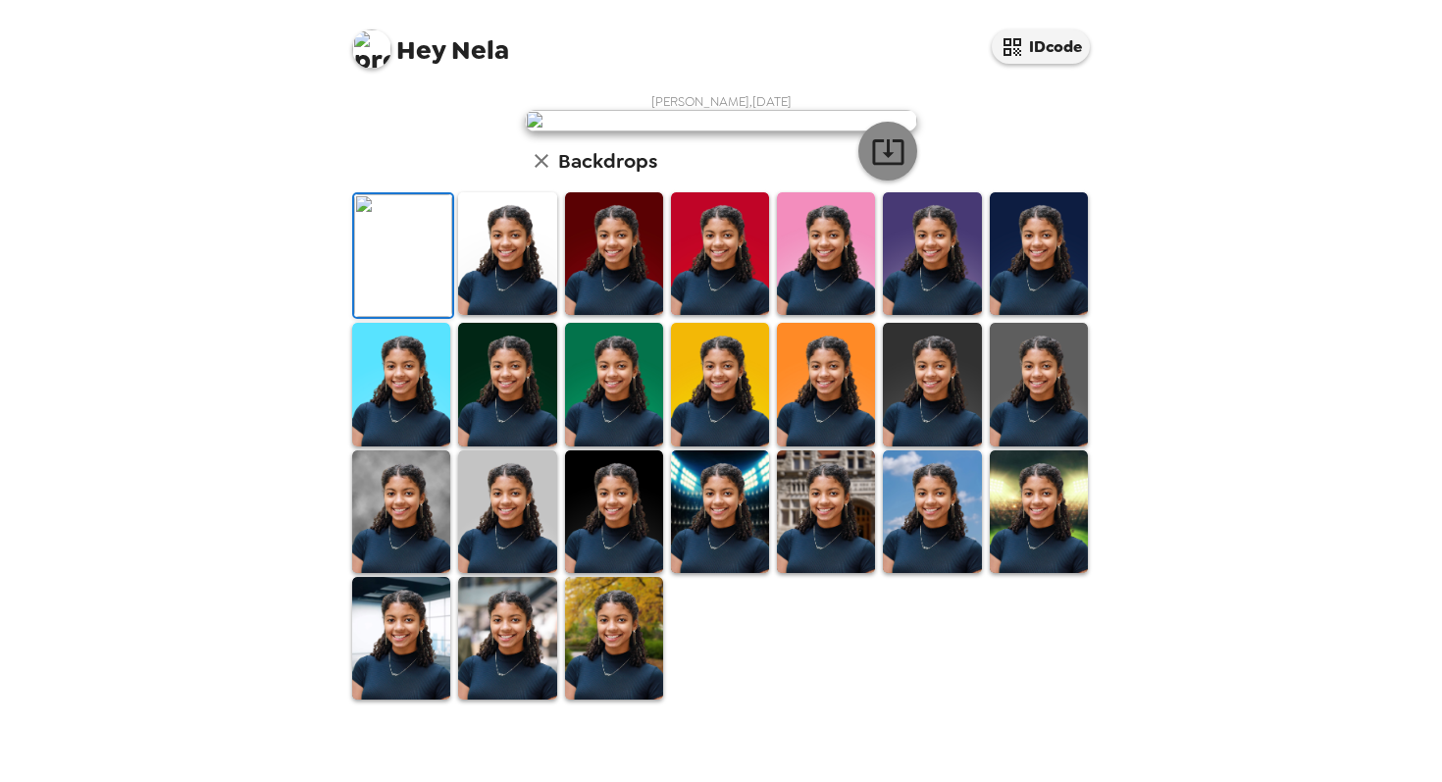
click at [885, 169] on icon "button" at bounding box center [888, 151] width 34 height 34
click at [527, 315] on img at bounding box center [507, 253] width 98 height 123
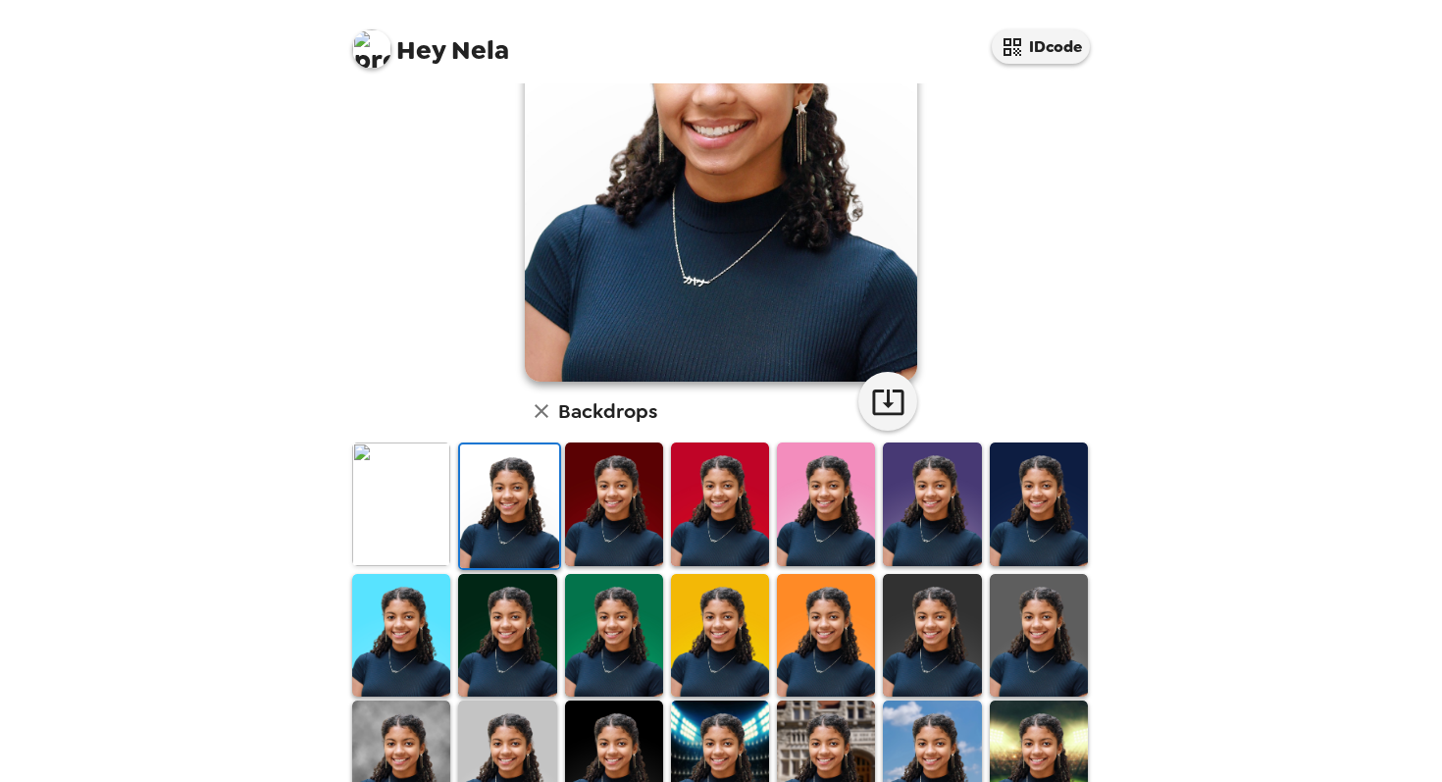
scroll to position [0, 0]
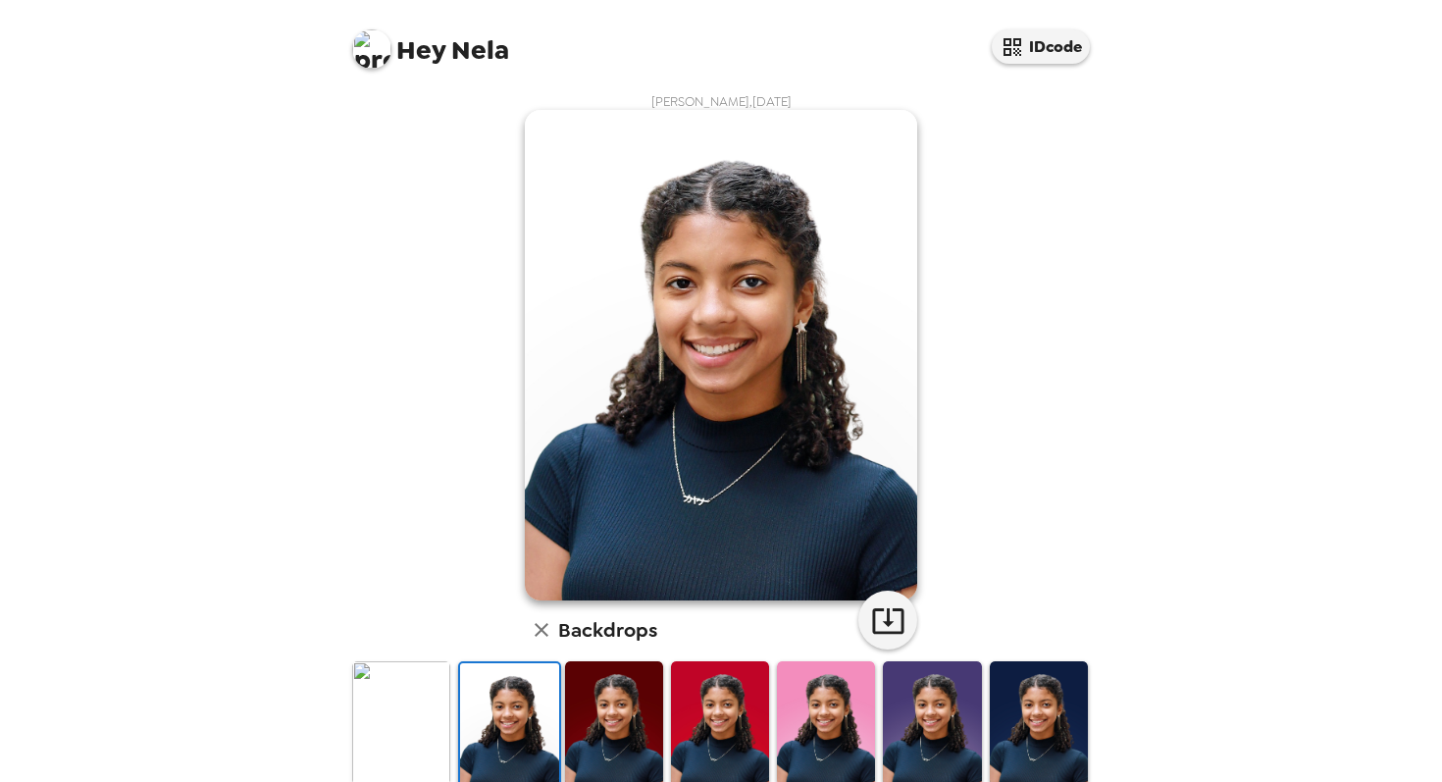
click at [572, 706] on img at bounding box center [614, 722] width 98 height 123
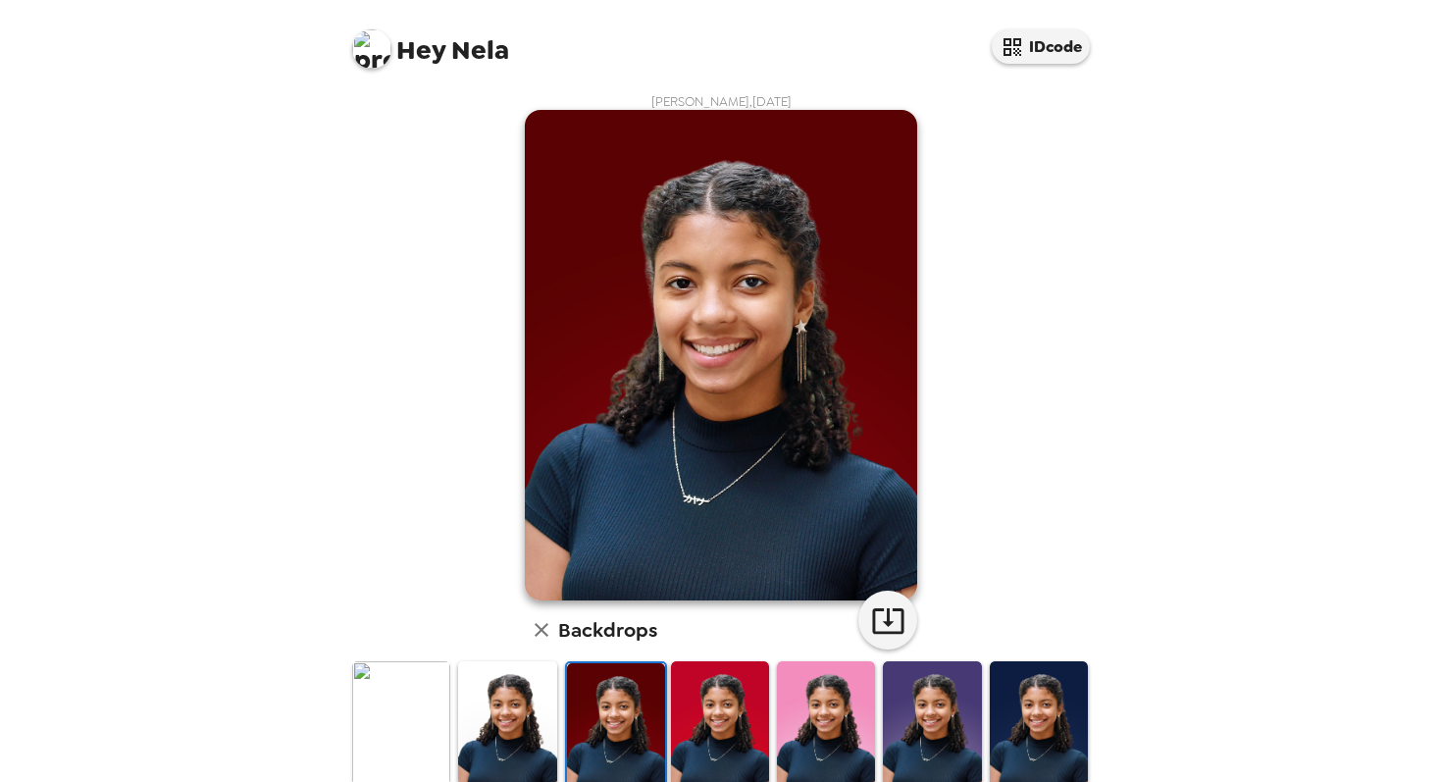
click at [650, 720] on img at bounding box center [616, 724] width 98 height 123
click at [745, 722] on img at bounding box center [720, 722] width 98 height 123
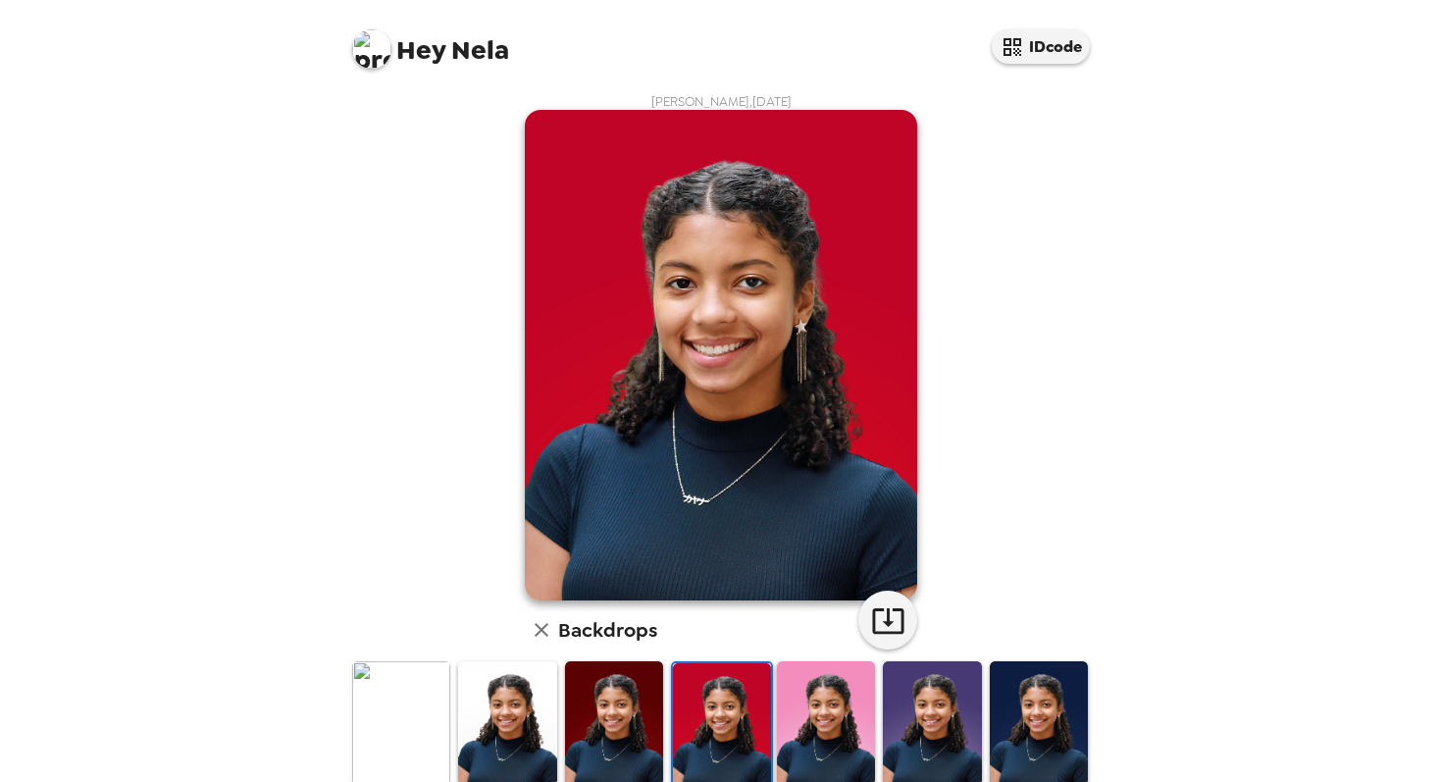
click at [816, 722] on img at bounding box center [826, 722] width 98 height 123
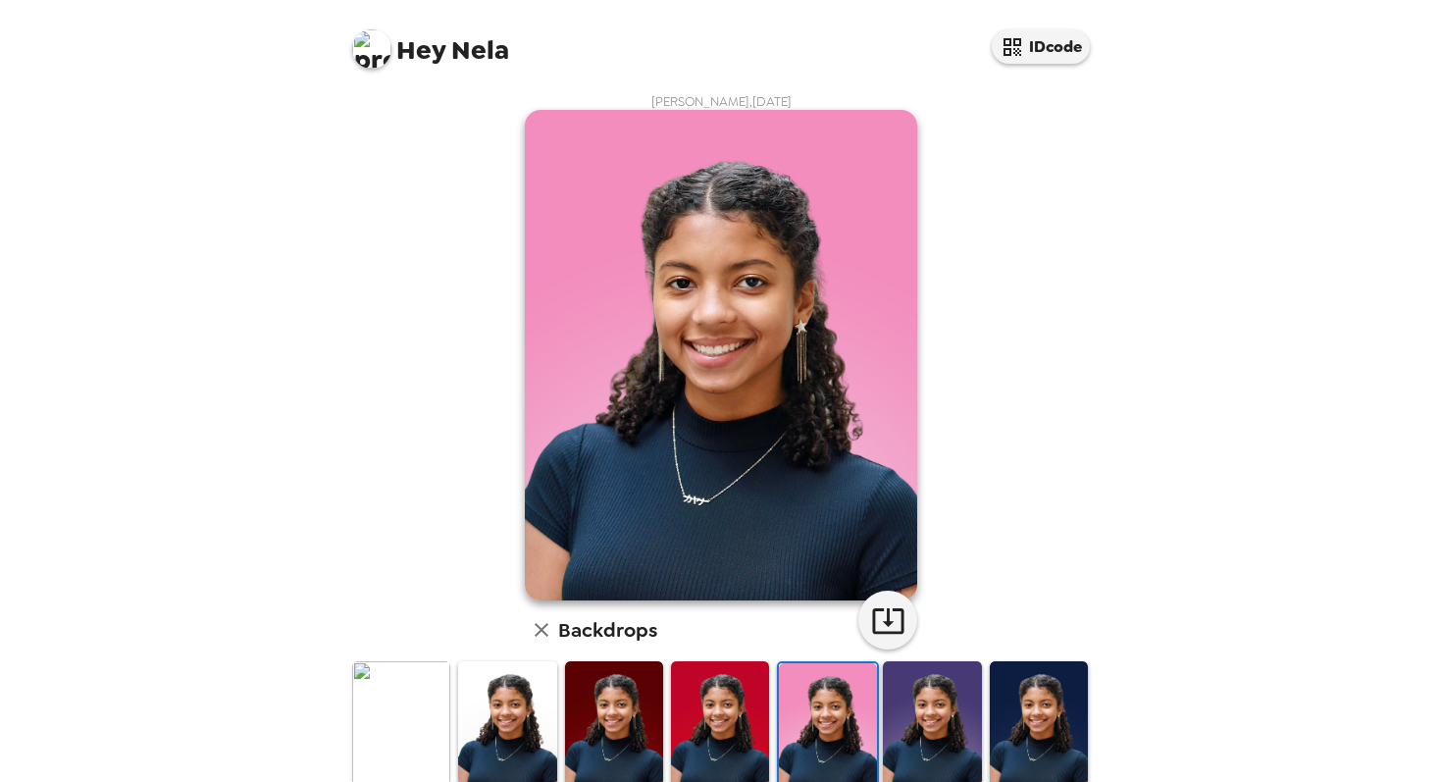
click at [943, 730] on img at bounding box center [932, 722] width 98 height 123
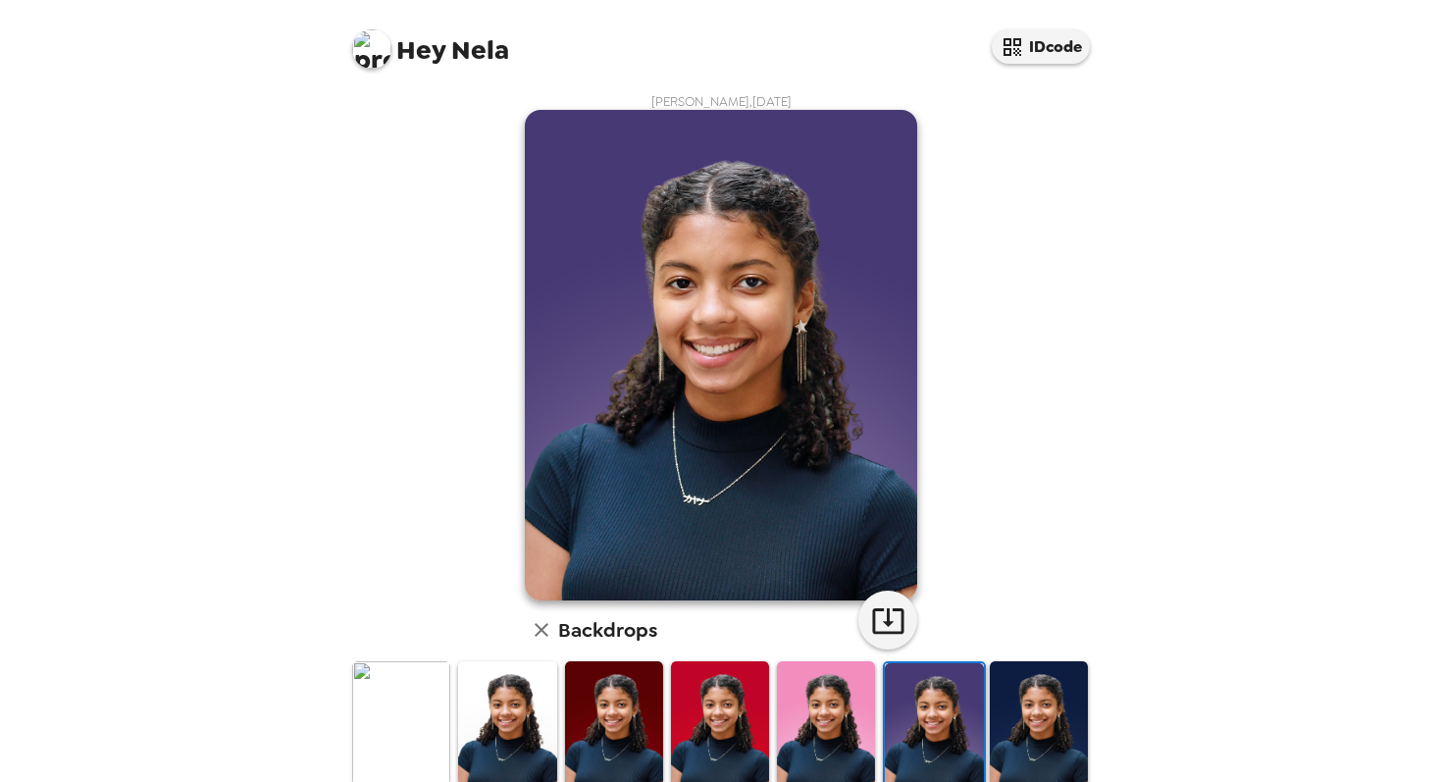
click at [1040, 721] on img at bounding box center [1039, 722] width 98 height 123
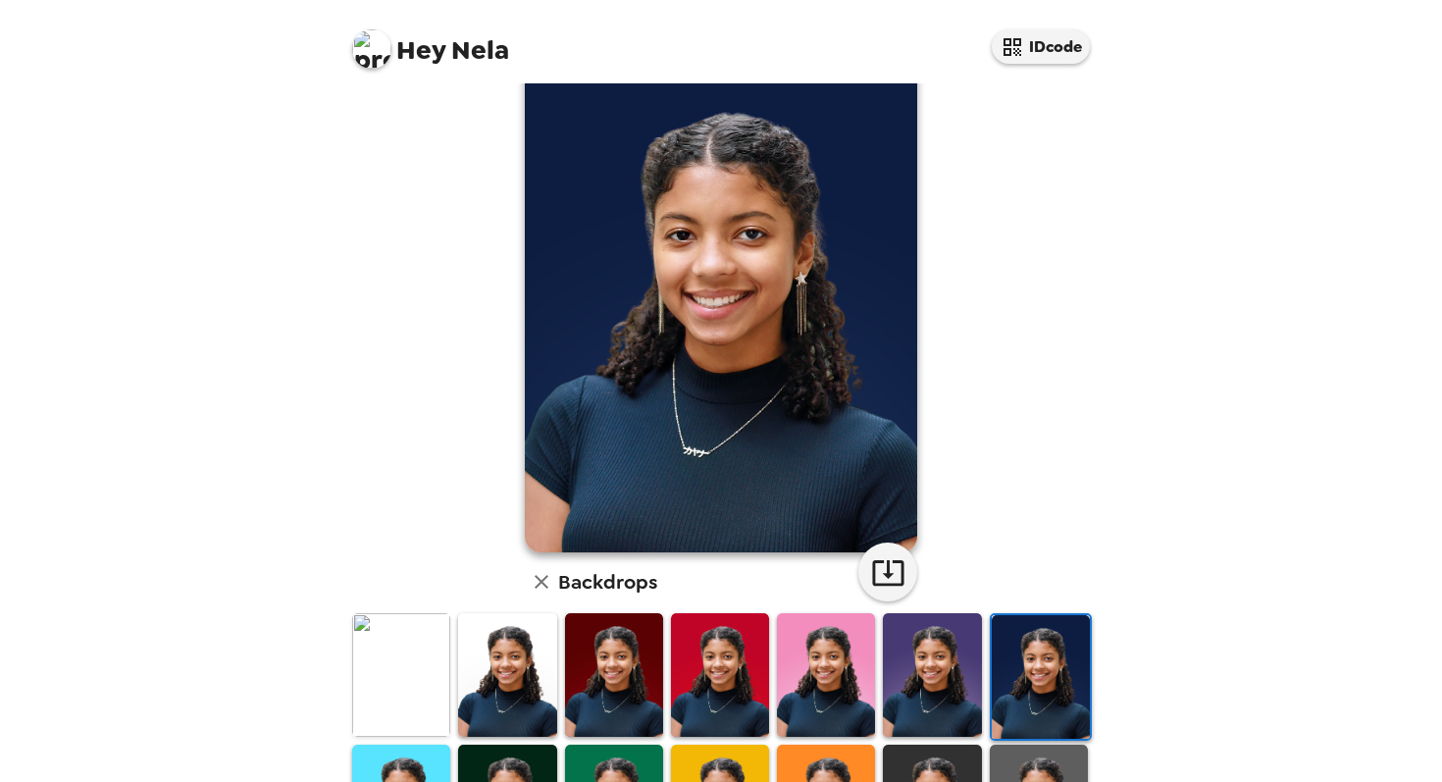
click at [821, 682] on img at bounding box center [826, 674] width 98 height 123
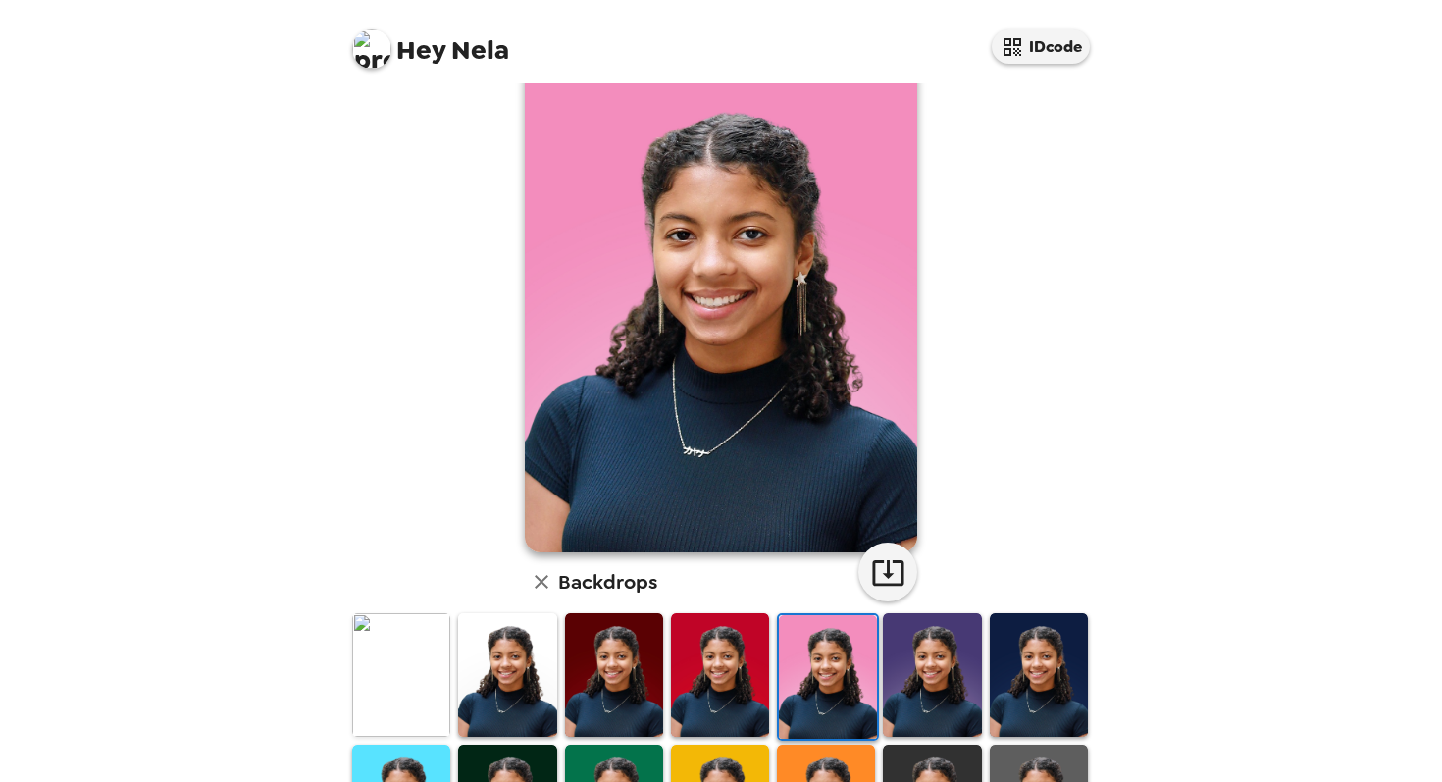
click at [910, 683] on img at bounding box center [932, 674] width 98 height 123
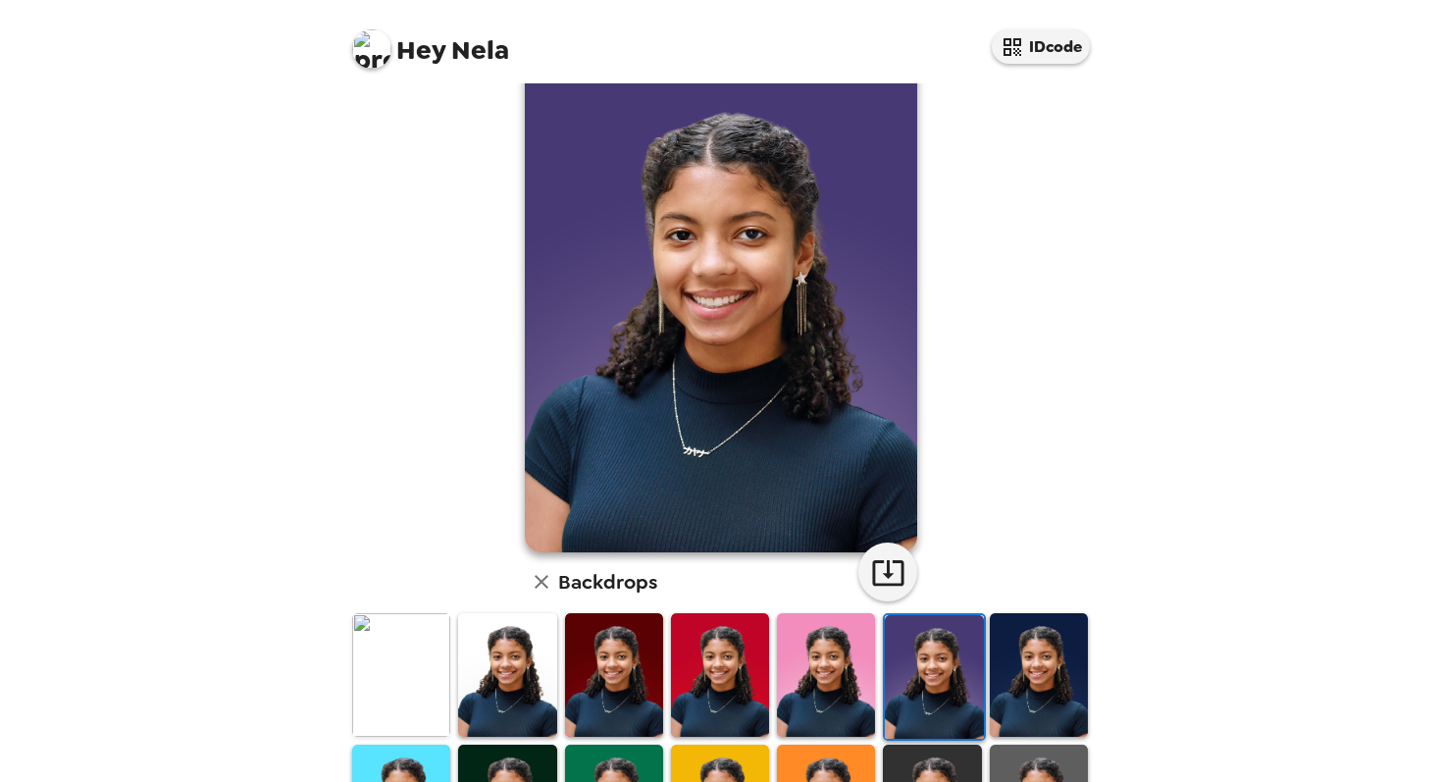
click at [835, 684] on img at bounding box center [826, 674] width 98 height 123
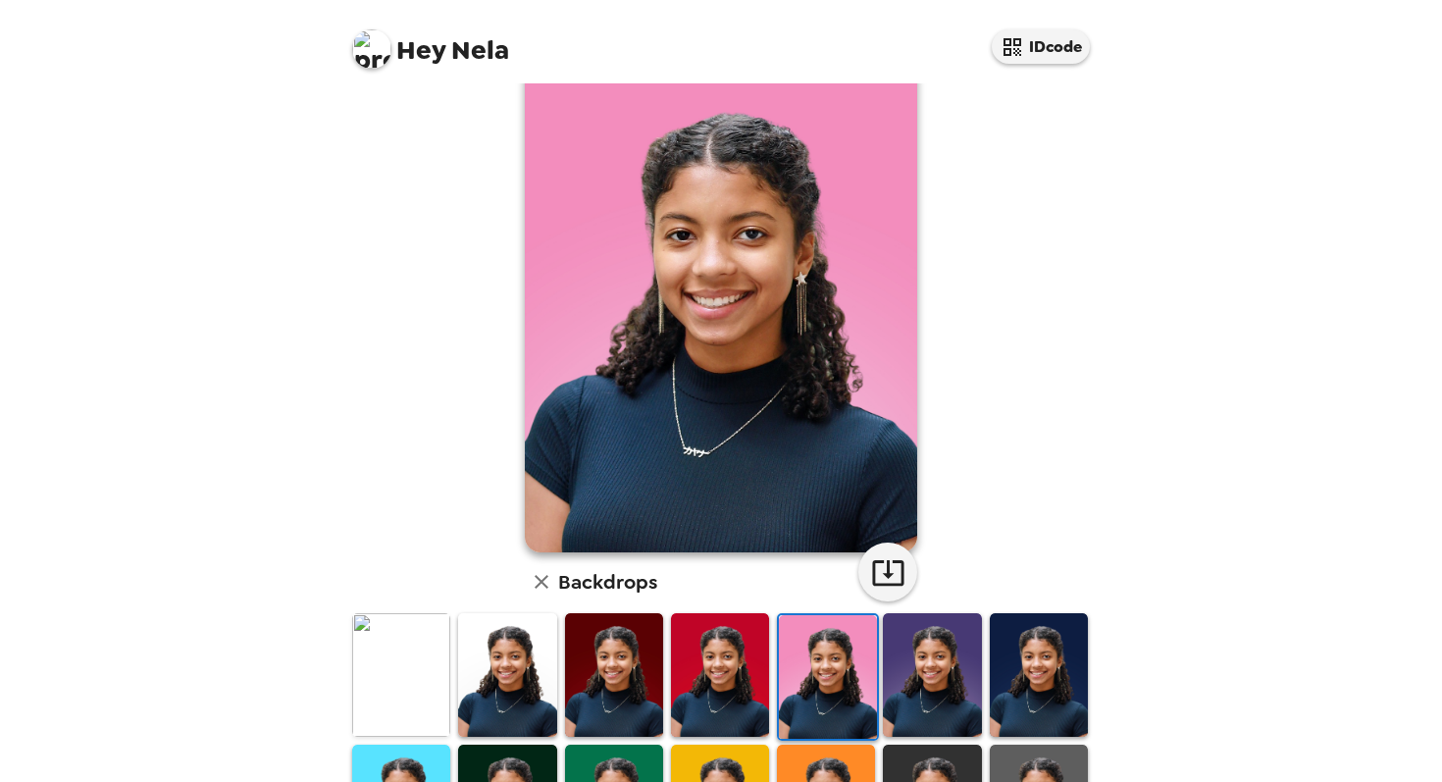
click at [740, 681] on img at bounding box center [720, 674] width 98 height 123
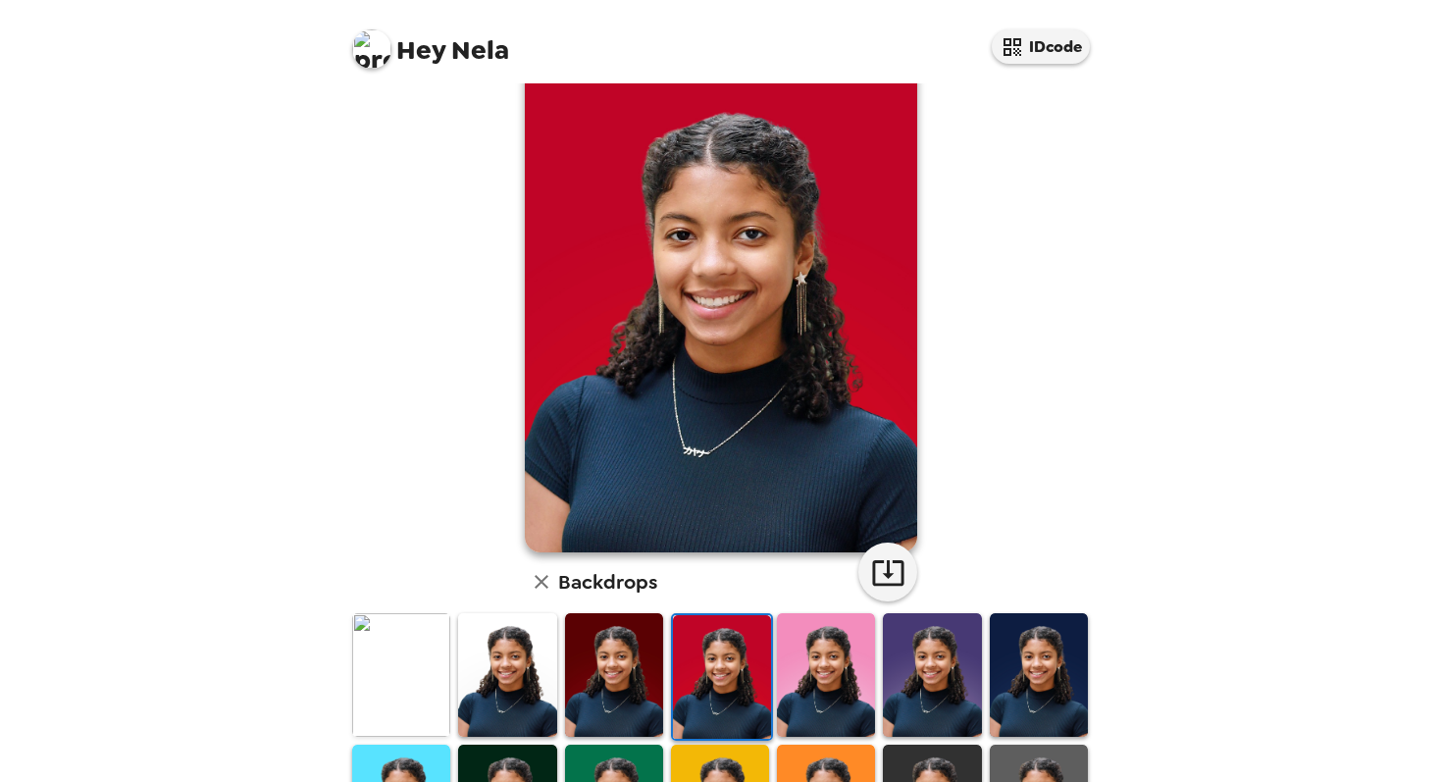
click at [610, 692] on img at bounding box center [614, 674] width 98 height 123
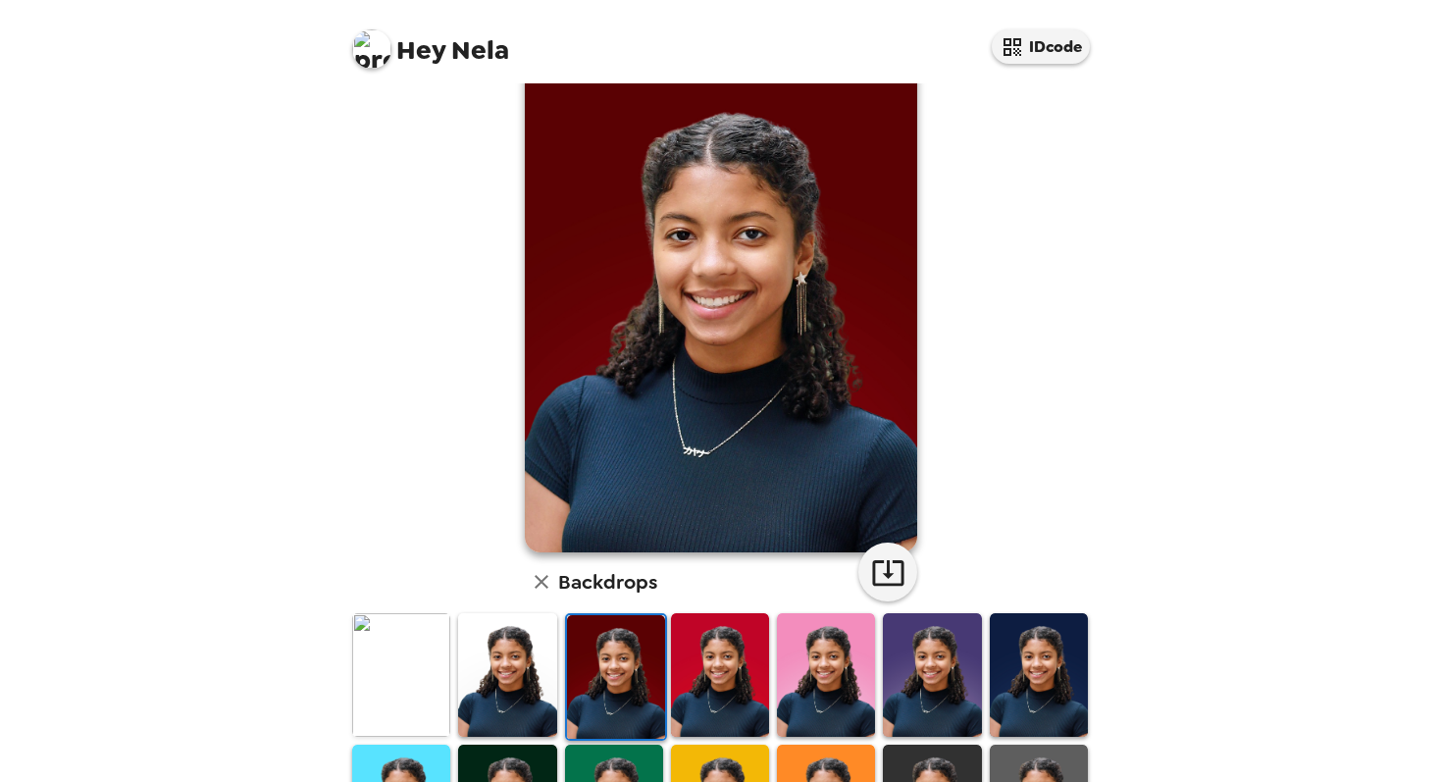
click at [507, 703] on img at bounding box center [507, 674] width 98 height 123
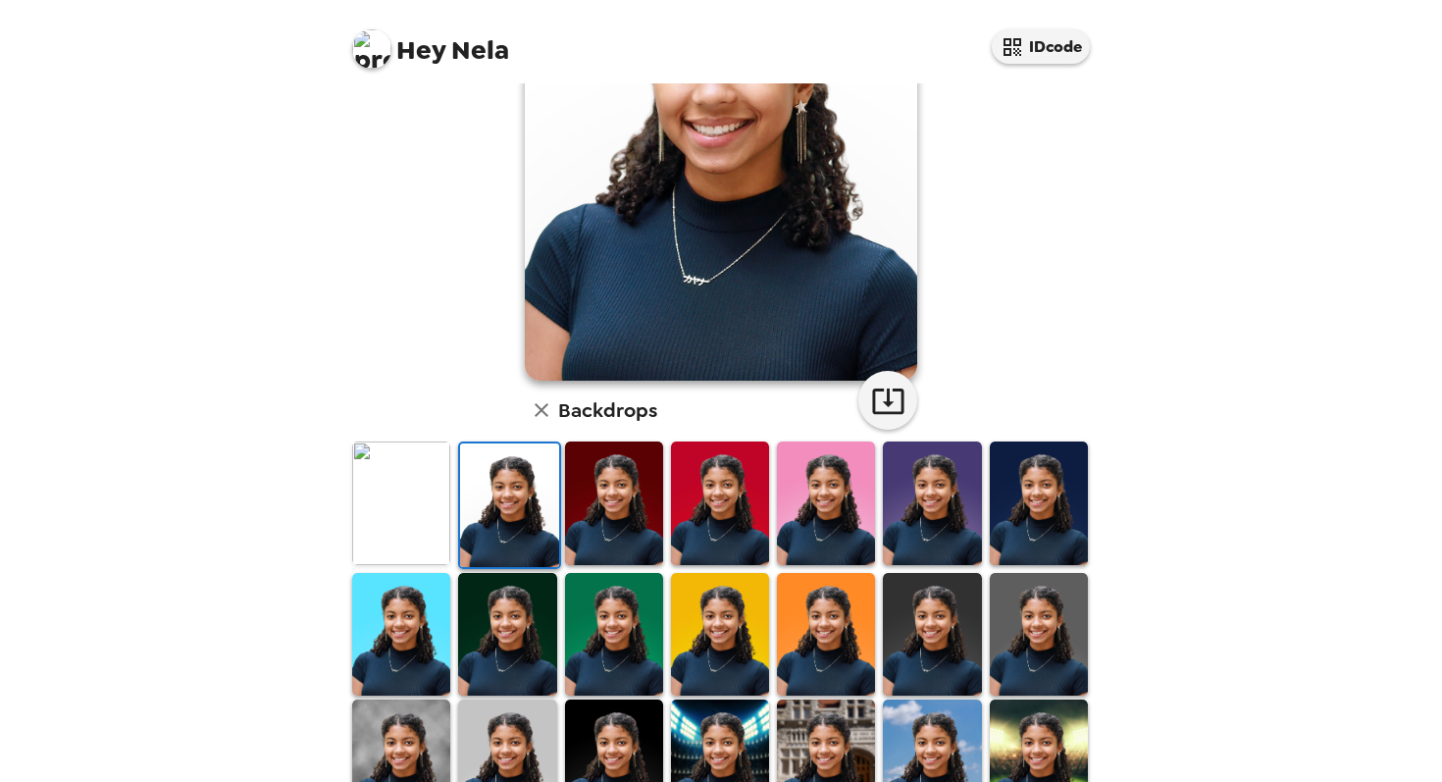
click at [630, 667] on img at bounding box center [614, 634] width 98 height 123
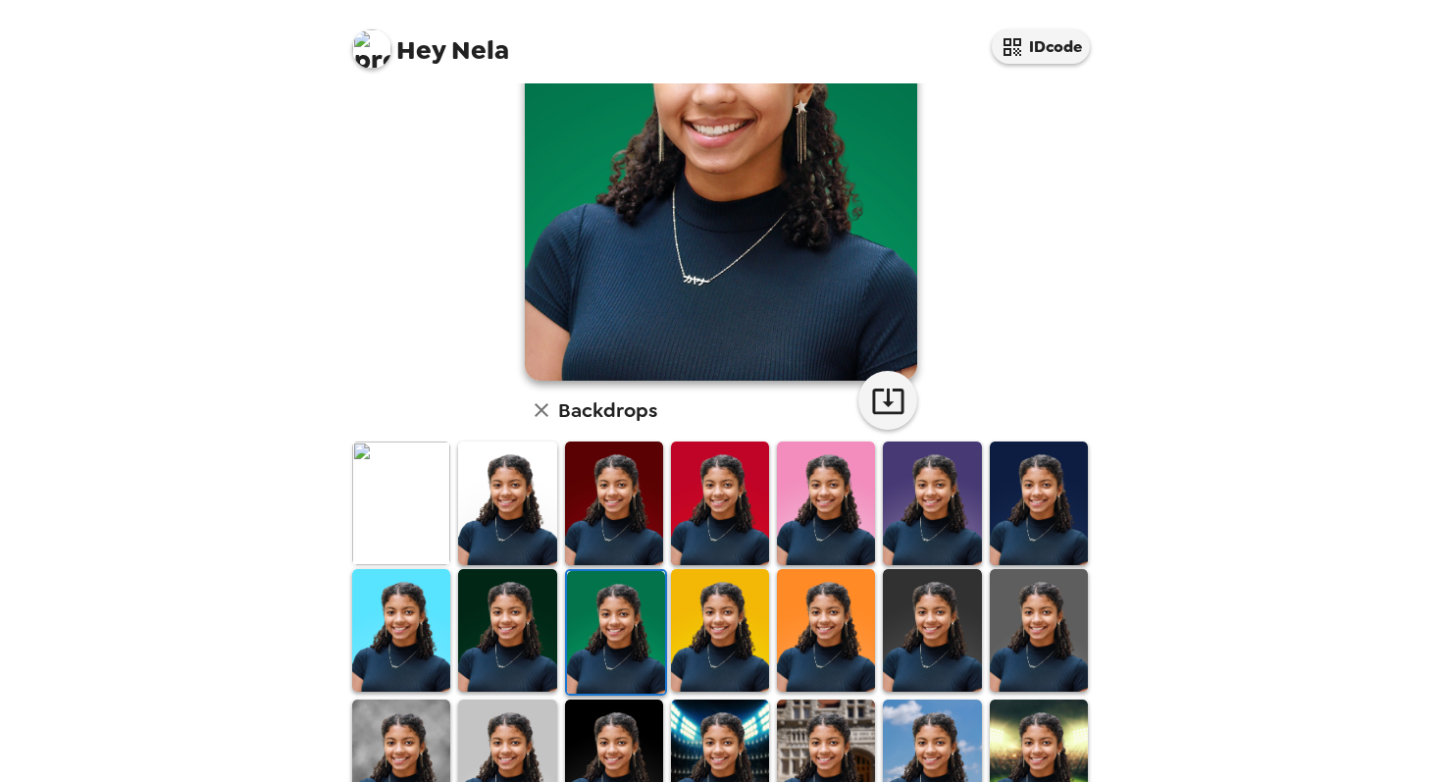
click at [722, 653] on img at bounding box center [720, 630] width 98 height 123
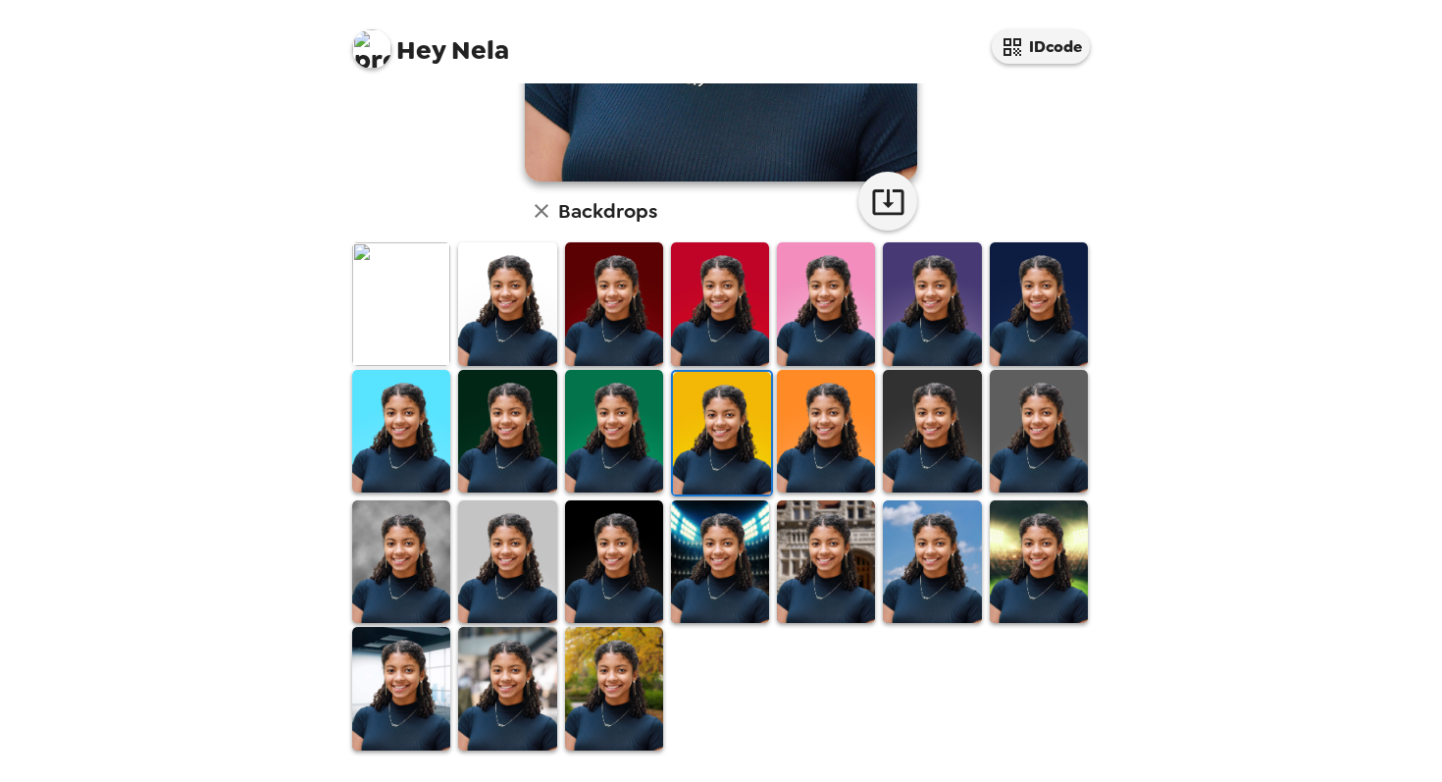
click at [841, 601] on img at bounding box center [826, 561] width 98 height 123
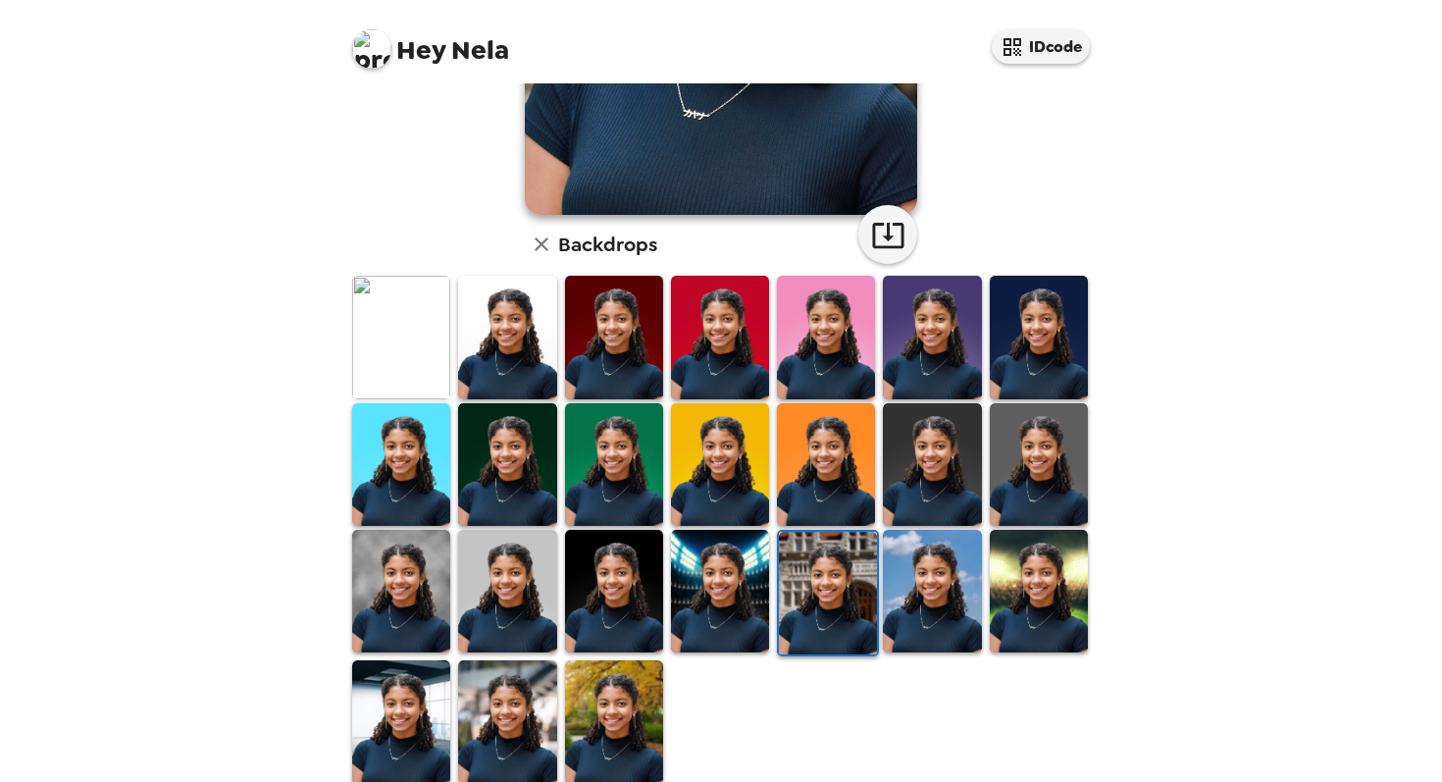
click at [1030, 589] on img at bounding box center [1039, 591] width 98 height 123
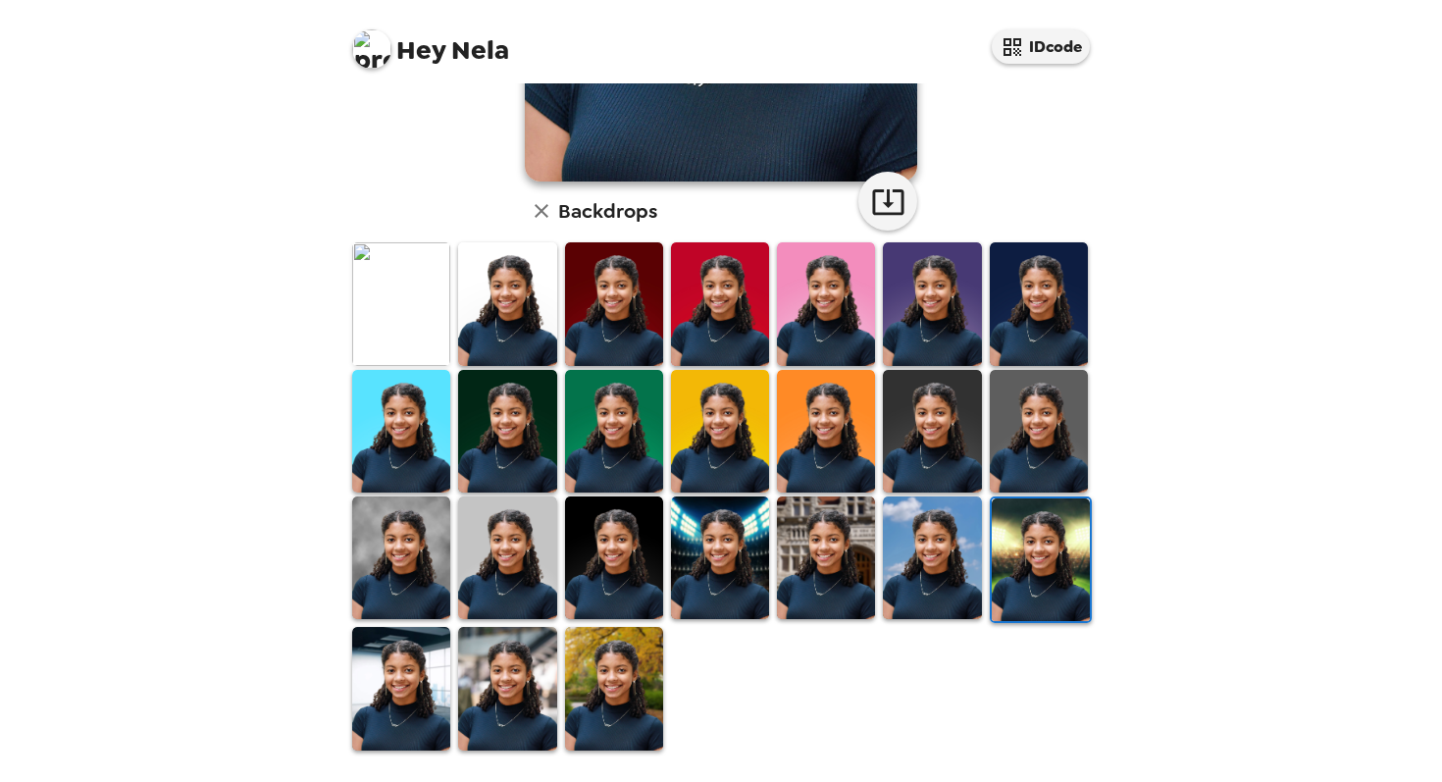
click at [443, 558] on img at bounding box center [401, 557] width 98 height 123
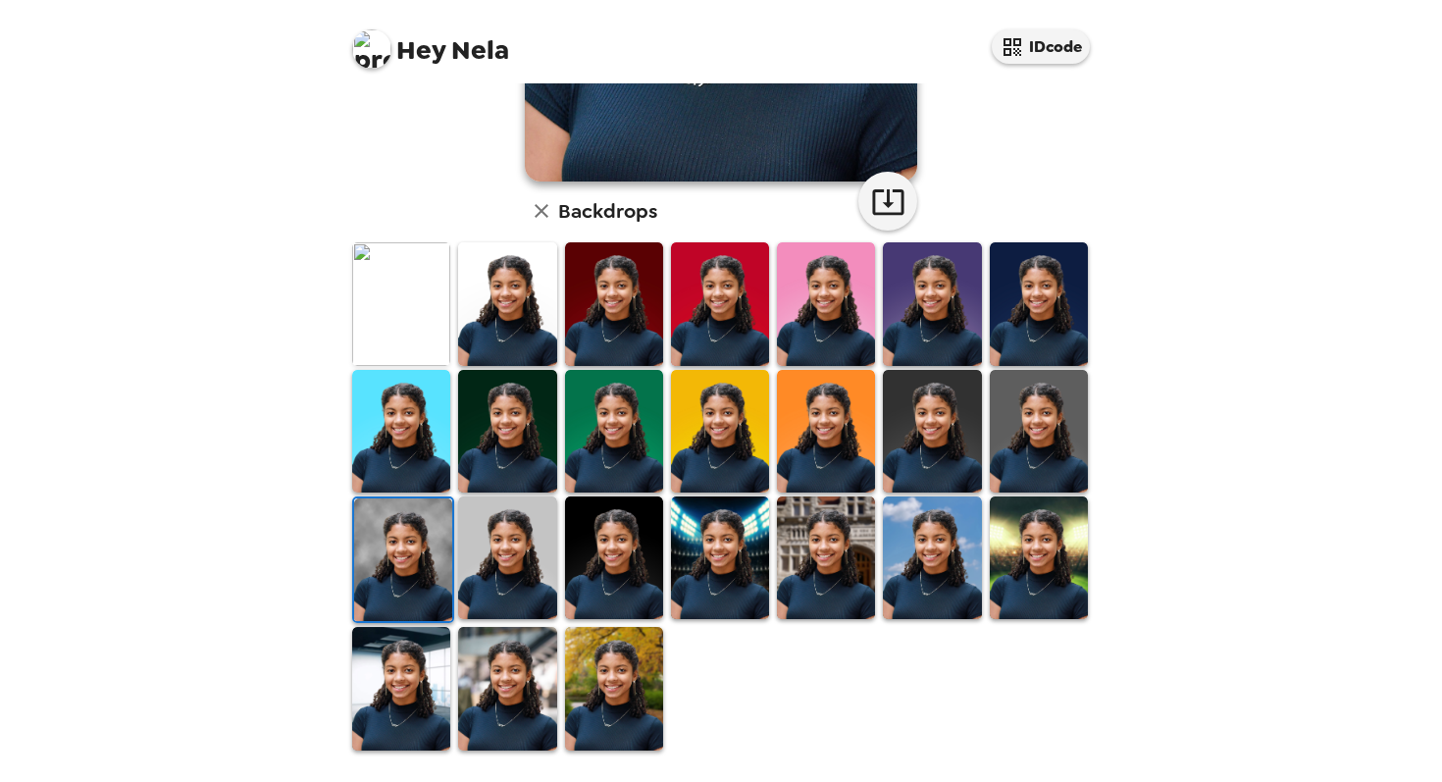
scroll to position [272, 0]
click at [482, 464] on img at bounding box center [507, 431] width 98 height 123
